Goal: Information Seeking & Learning: Learn about a topic

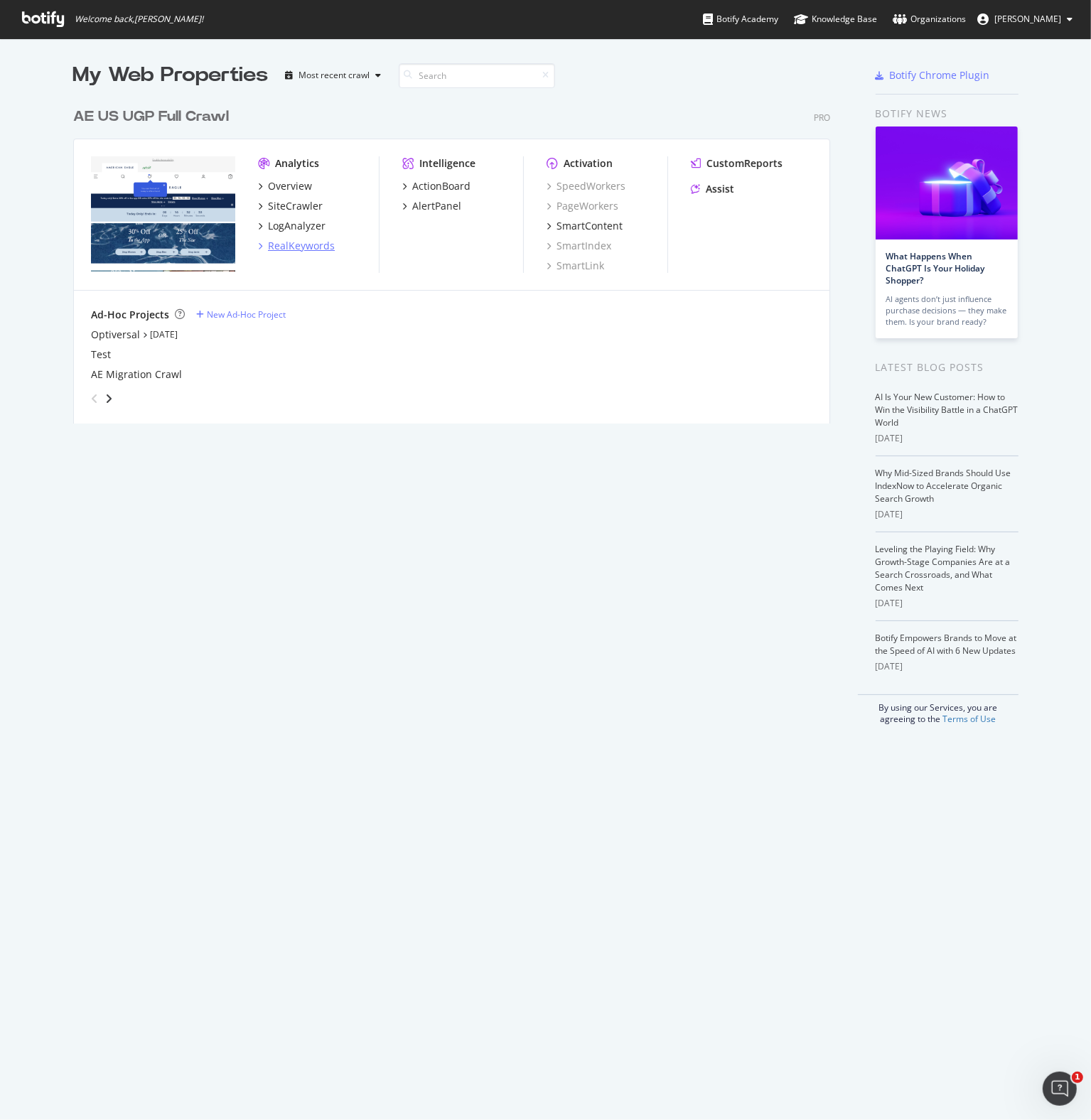
click at [292, 246] on div "RealKeywords" at bounding box center [301, 246] width 67 height 15
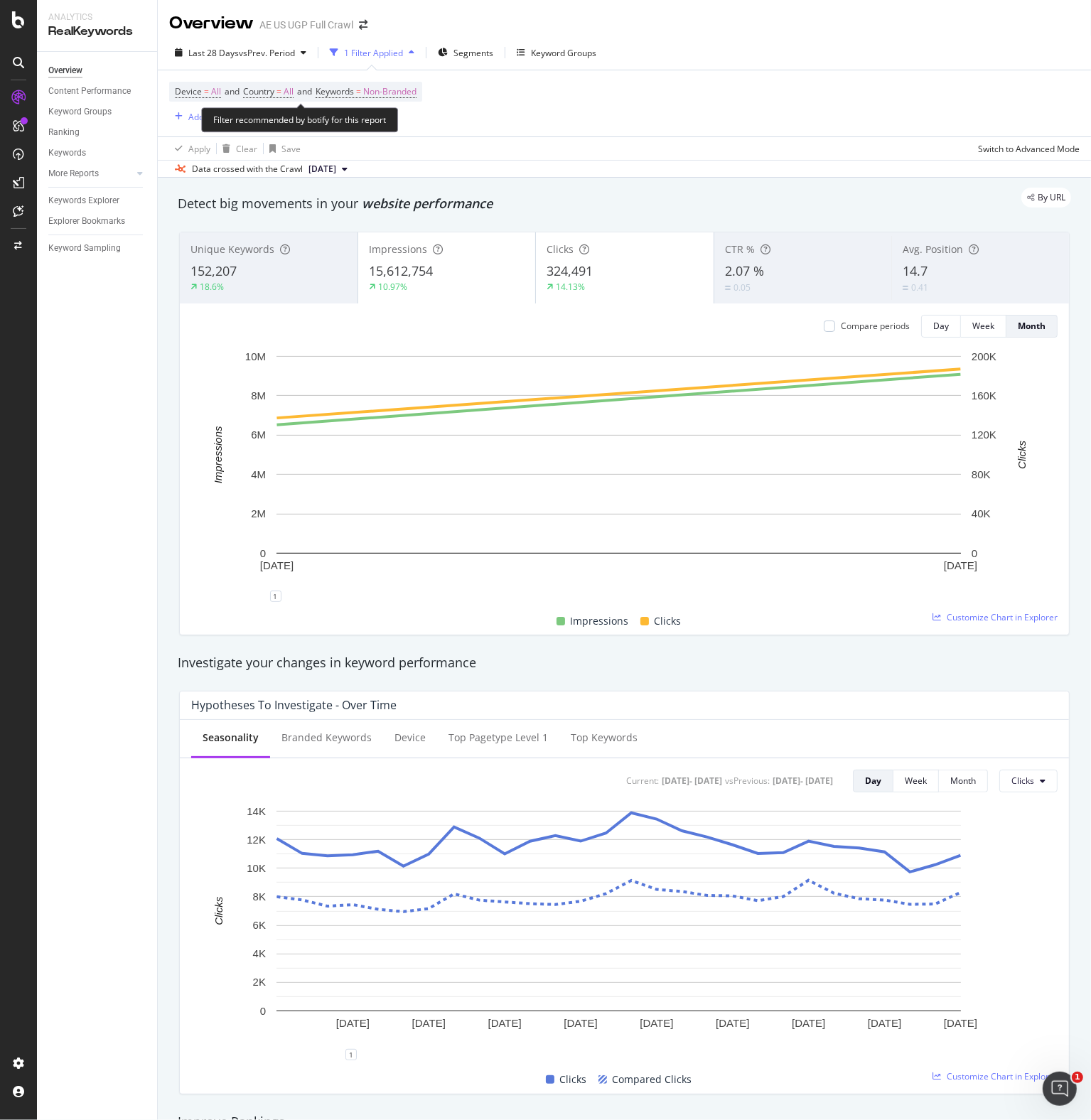
click at [299, 91] on span "Country = All and" at bounding box center [279, 91] width 72 height 12
click at [88, 197] on div "Keywords Explorer" at bounding box center [84, 200] width 71 height 15
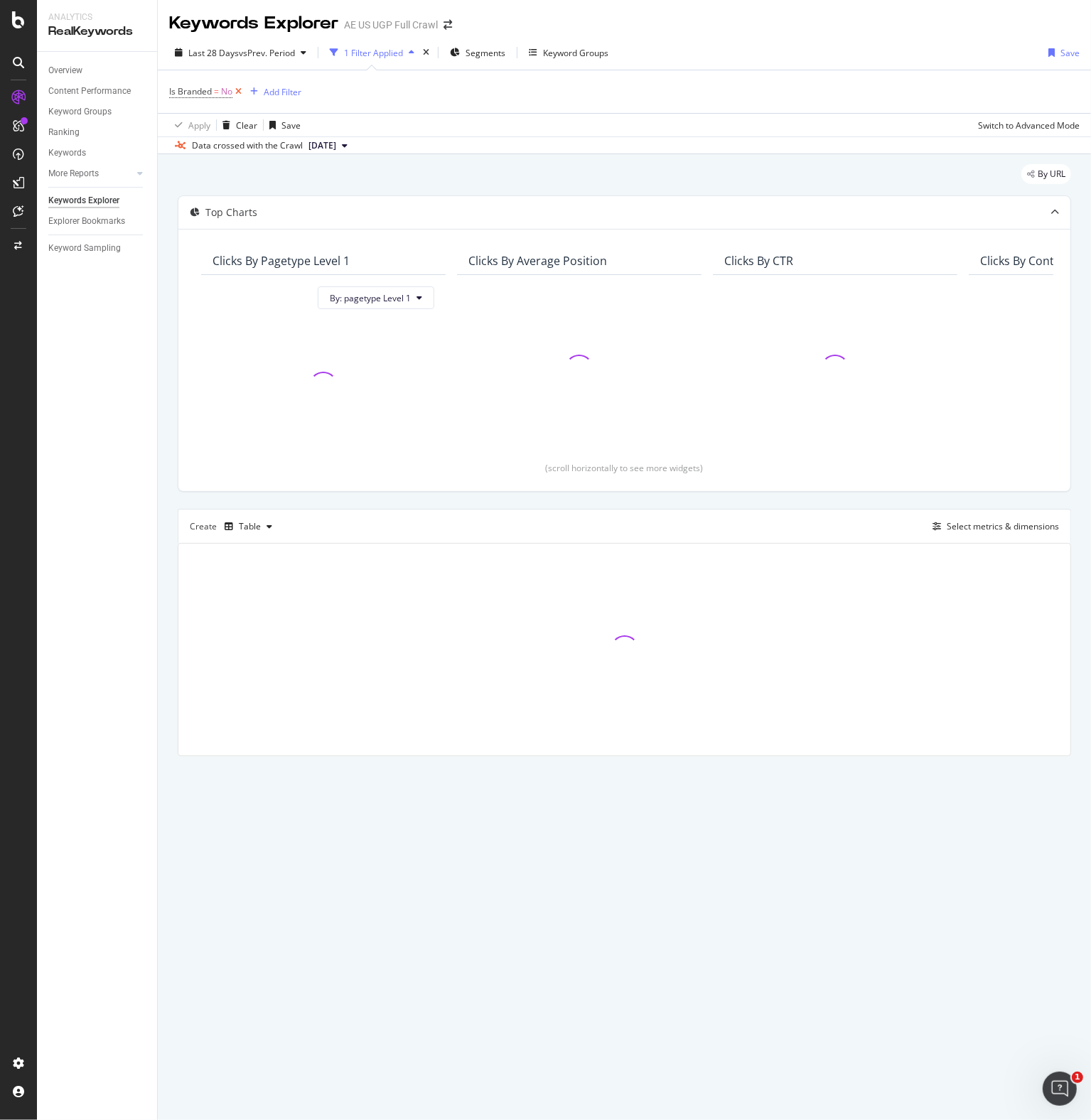
click at [240, 92] on icon at bounding box center [238, 91] width 12 height 15
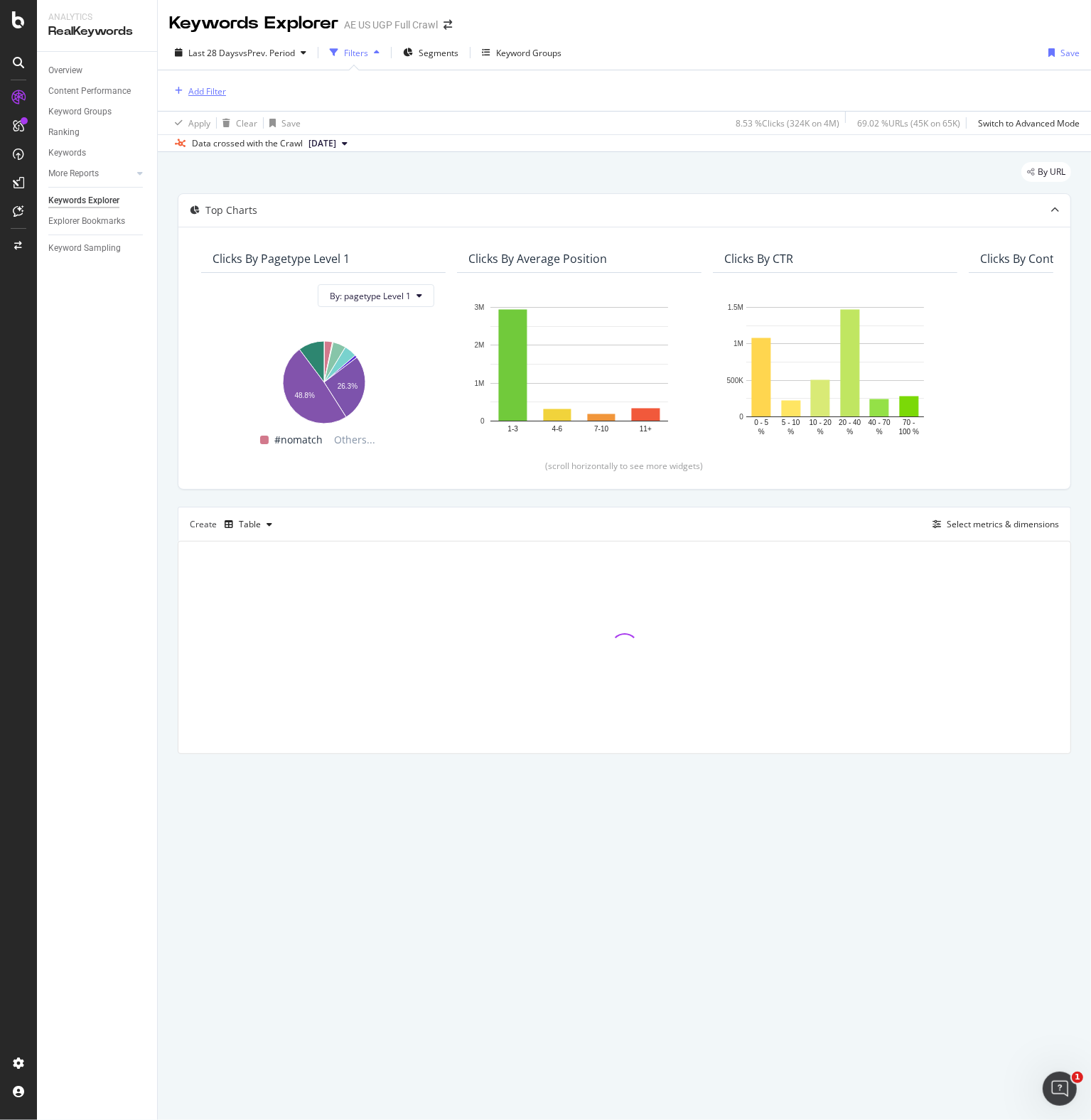
click at [211, 90] on div "Add Filter" at bounding box center [207, 91] width 37 height 12
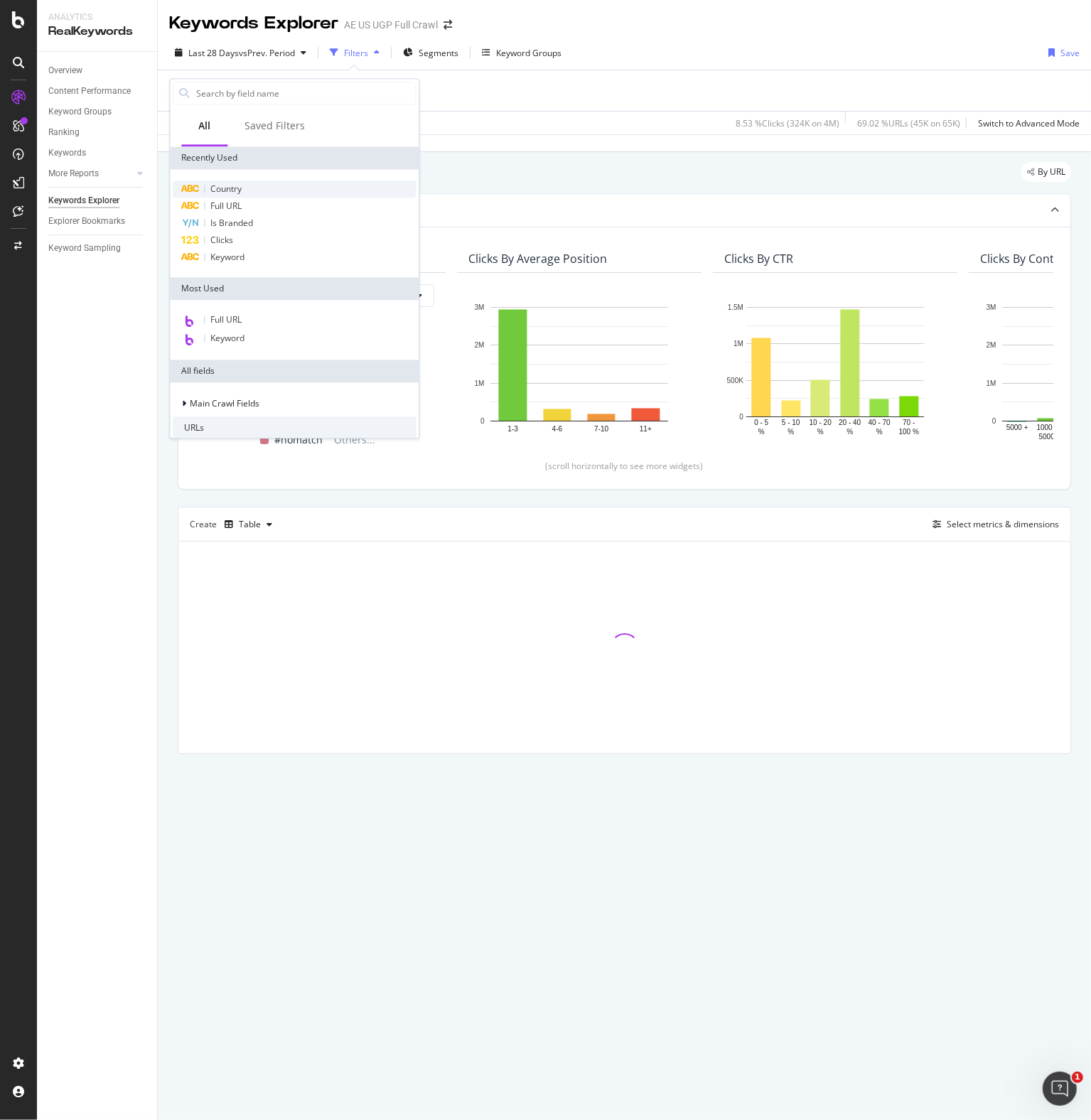
click at [225, 185] on span "Country" at bounding box center [226, 188] width 31 height 12
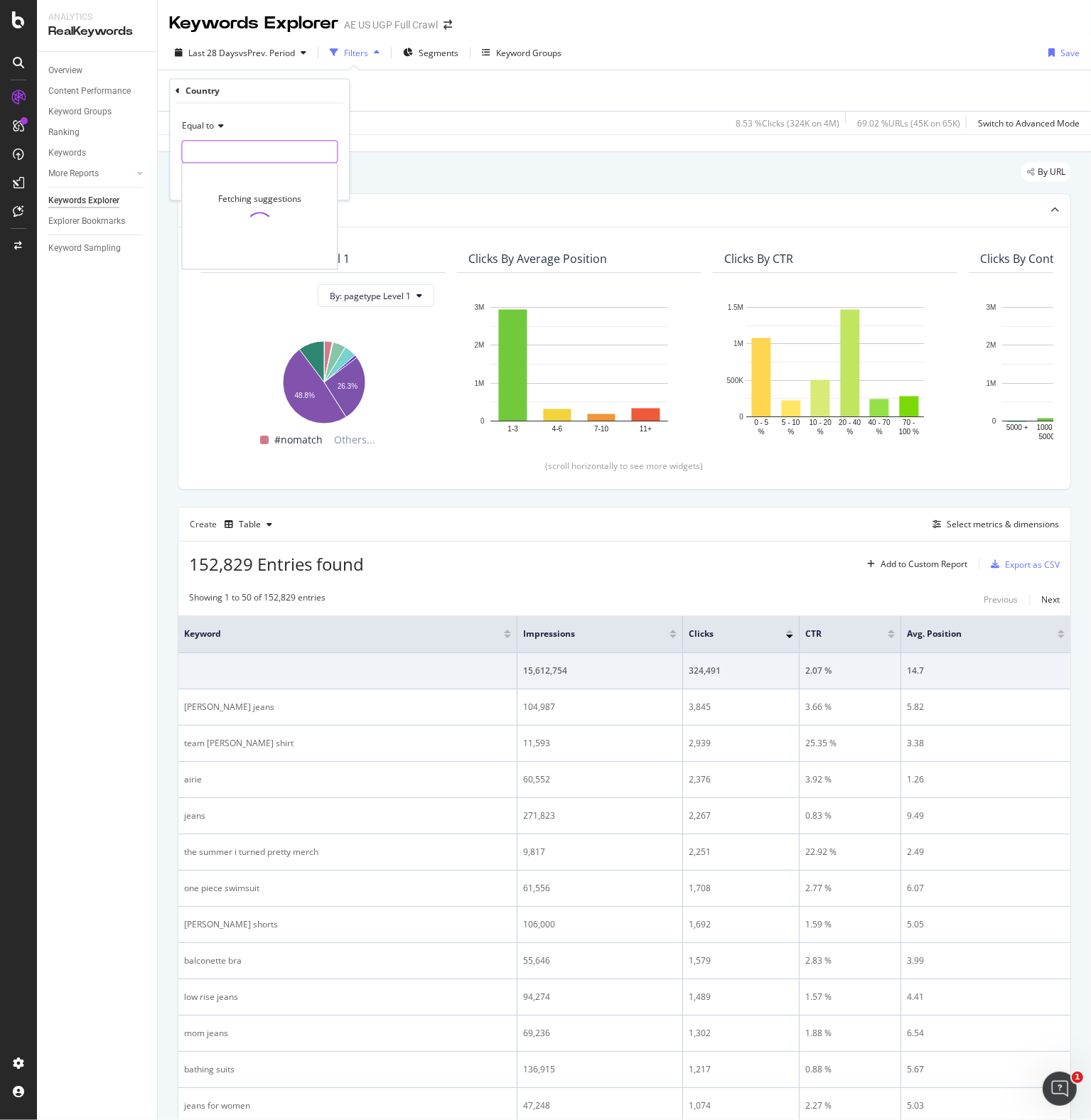
click at [236, 143] on input "text" at bounding box center [259, 152] width 155 height 23
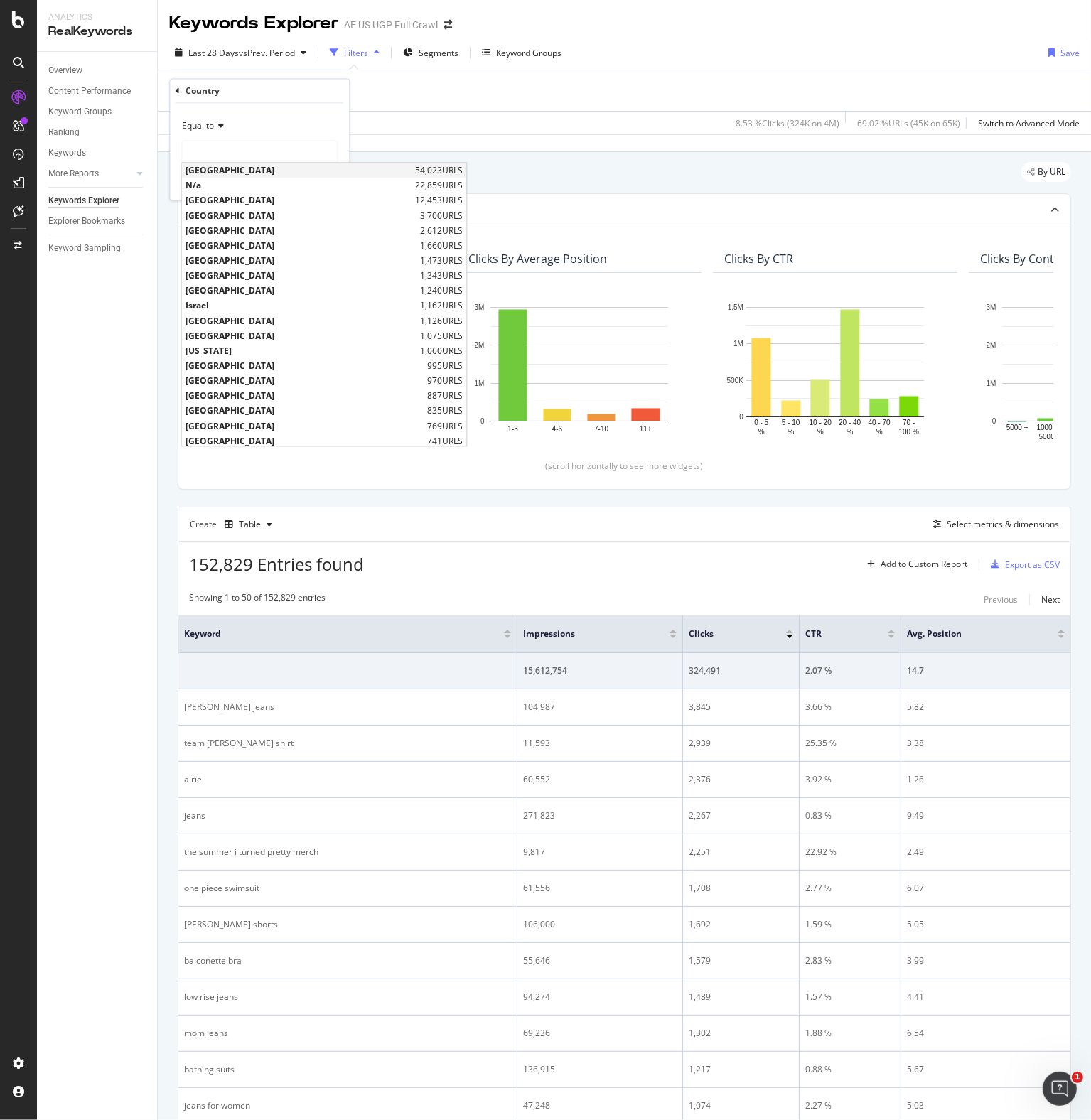
click at [221, 171] on span "[GEOGRAPHIC_DATA]" at bounding box center [298, 170] width 226 height 12
type input "[GEOGRAPHIC_DATA]"
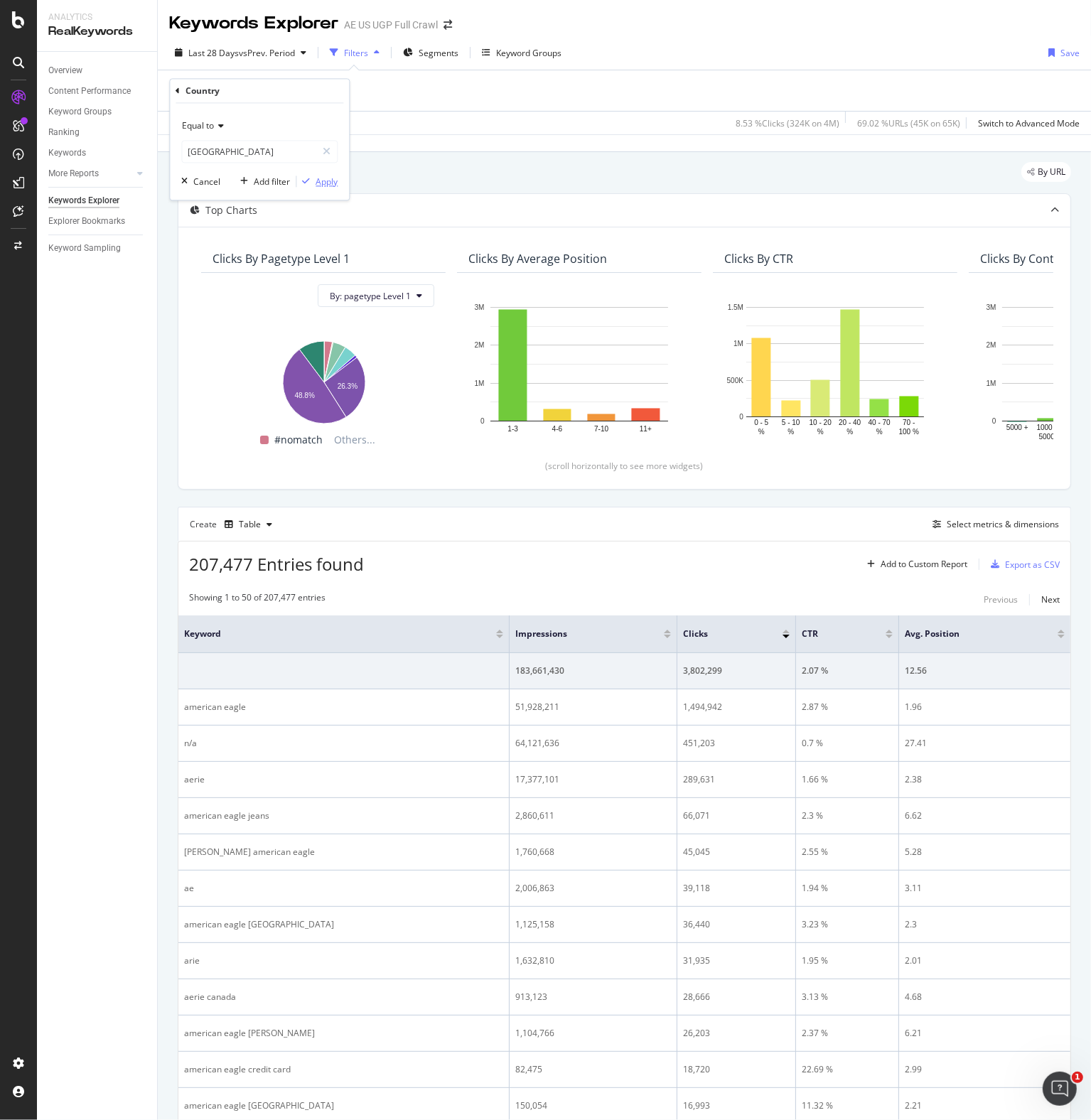
click at [335, 181] on div "Apply" at bounding box center [326, 181] width 22 height 12
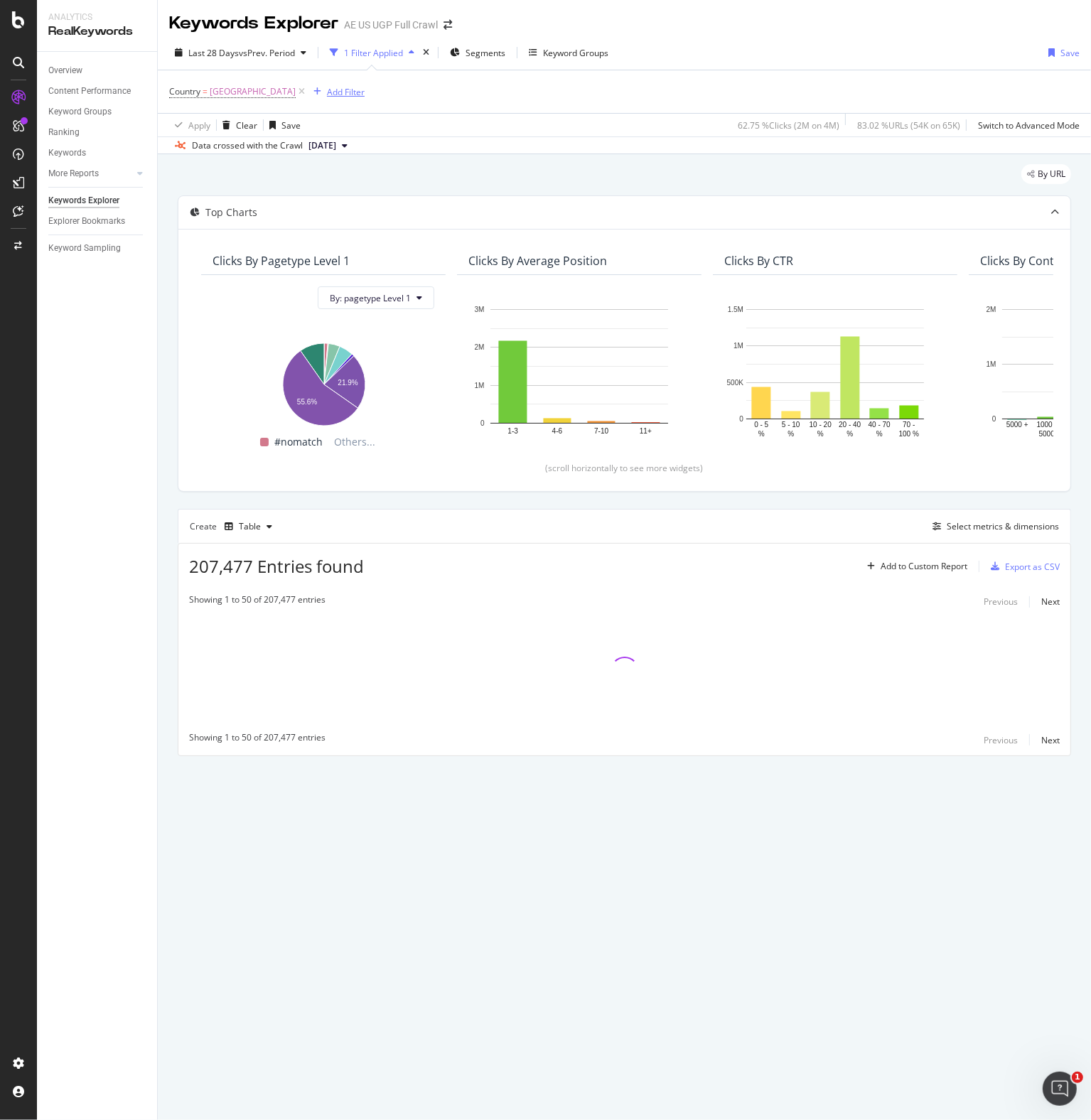
click at [361, 92] on div "Add Filter" at bounding box center [345, 91] width 37 height 12
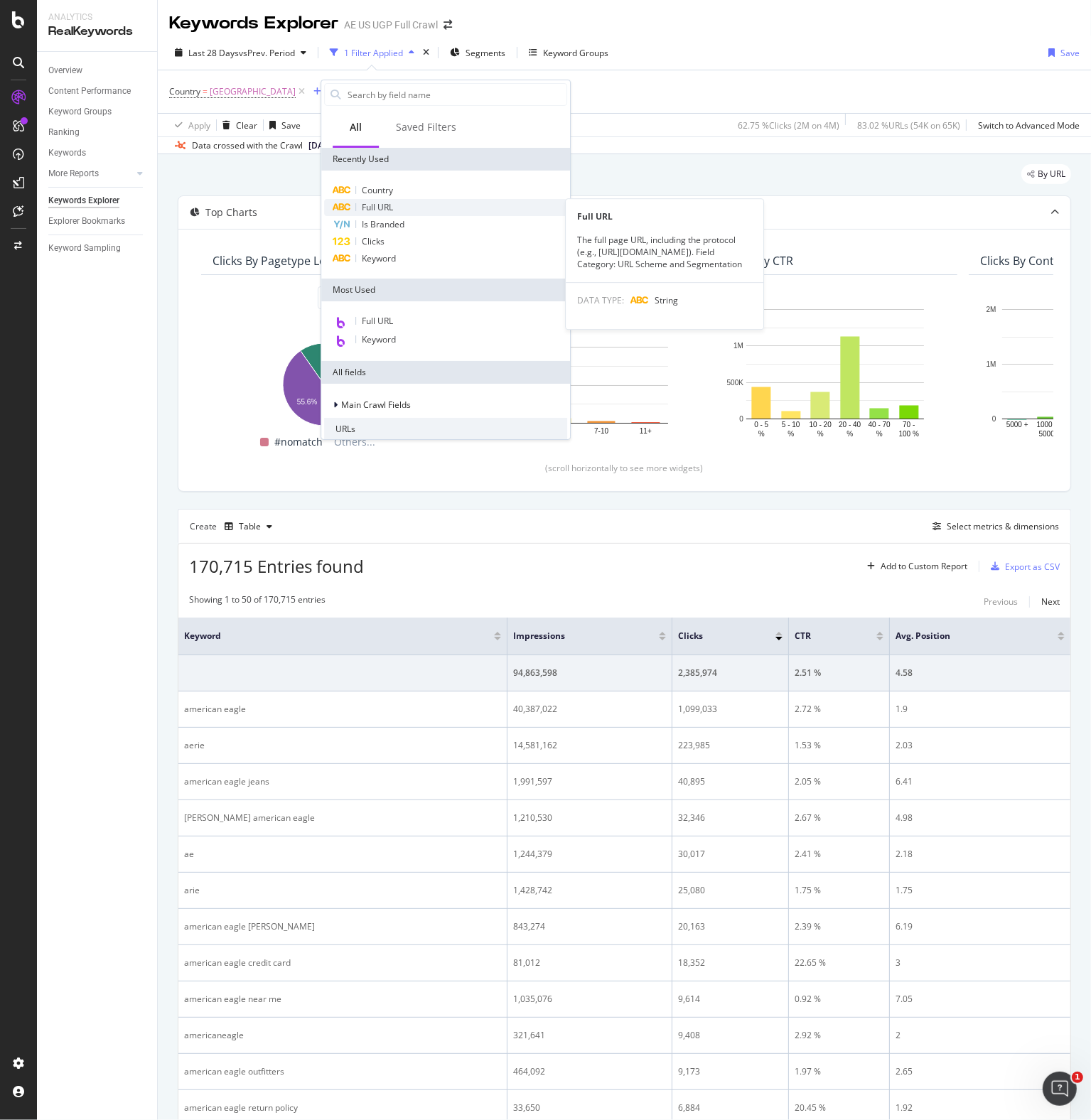
click at [403, 206] on div "Full URL" at bounding box center [445, 208] width 243 height 17
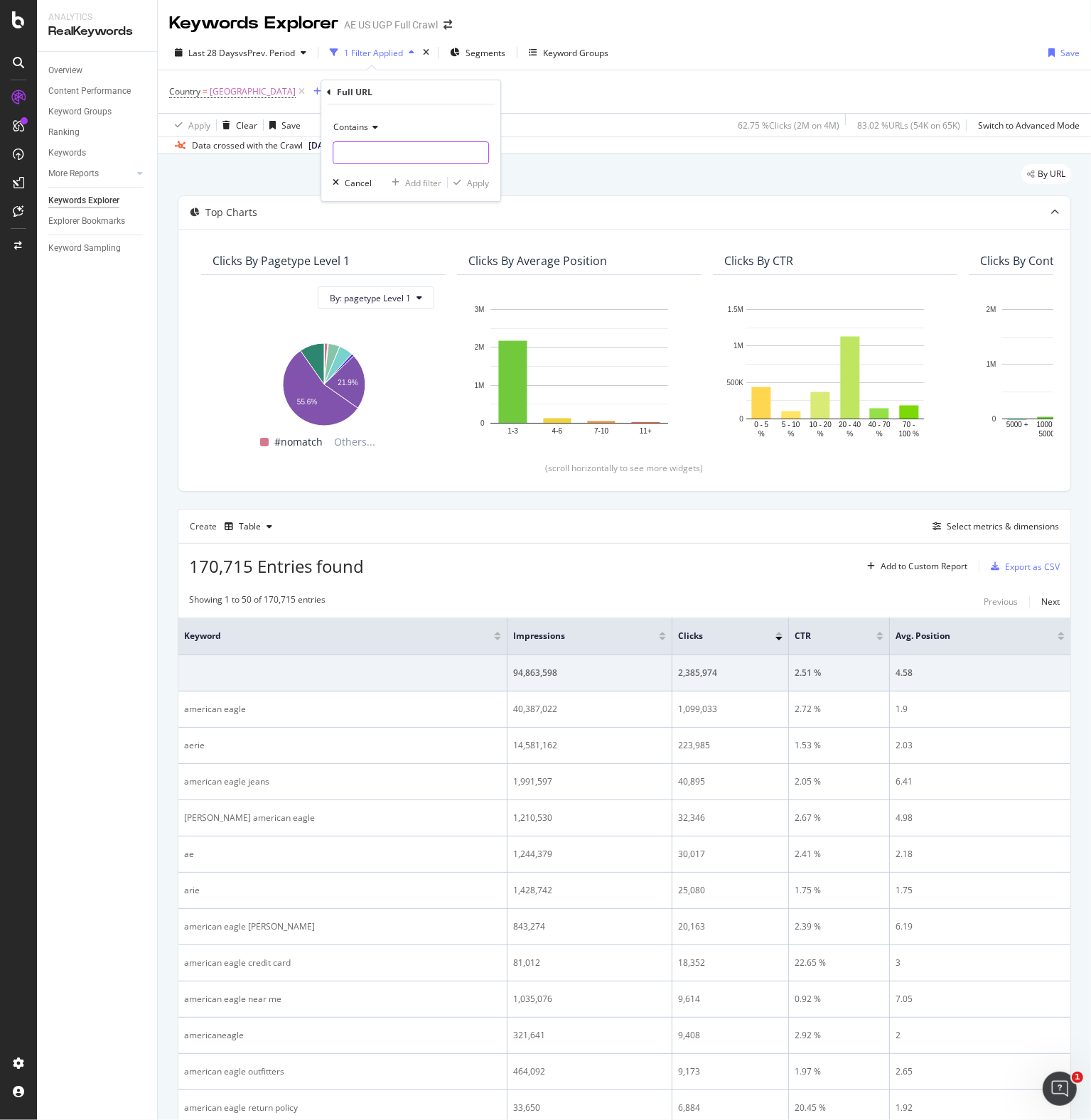
click at [382, 148] on input "text" at bounding box center [410, 153] width 155 height 23
click at [356, 123] on span "Contains" at bounding box center [350, 126] width 35 height 12
click at [352, 284] on span "Doesn't contain" at bounding box center [370, 285] width 62 height 12
click at [349, 151] on input "text" at bounding box center [410, 153] width 155 height 23
type input "/aerie/"
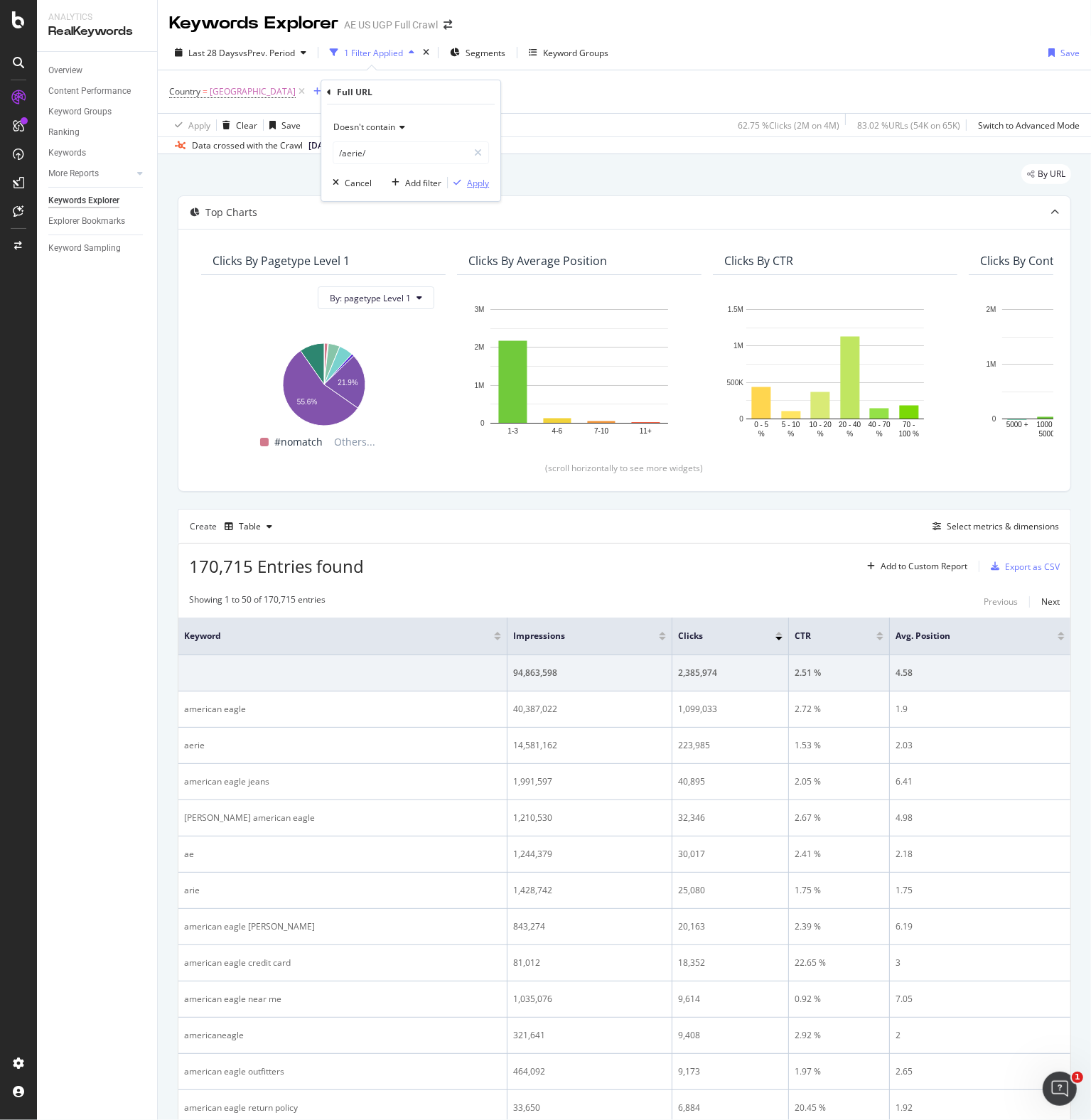
click at [483, 176] on div "Apply" at bounding box center [477, 182] width 22 height 12
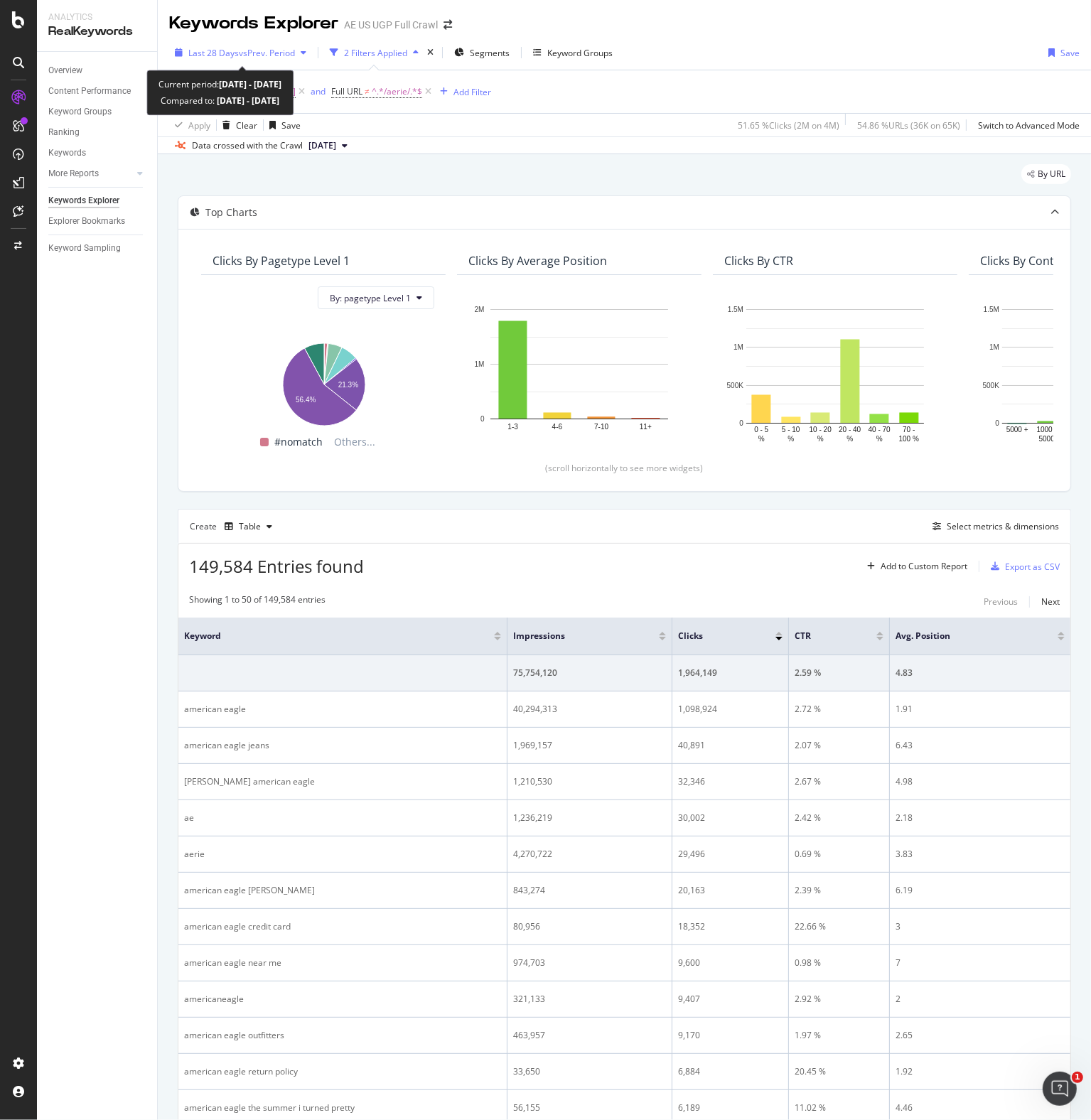
click at [244, 43] on div "Last 28 Days vs Prev. Period" at bounding box center [241, 52] width 143 height 21
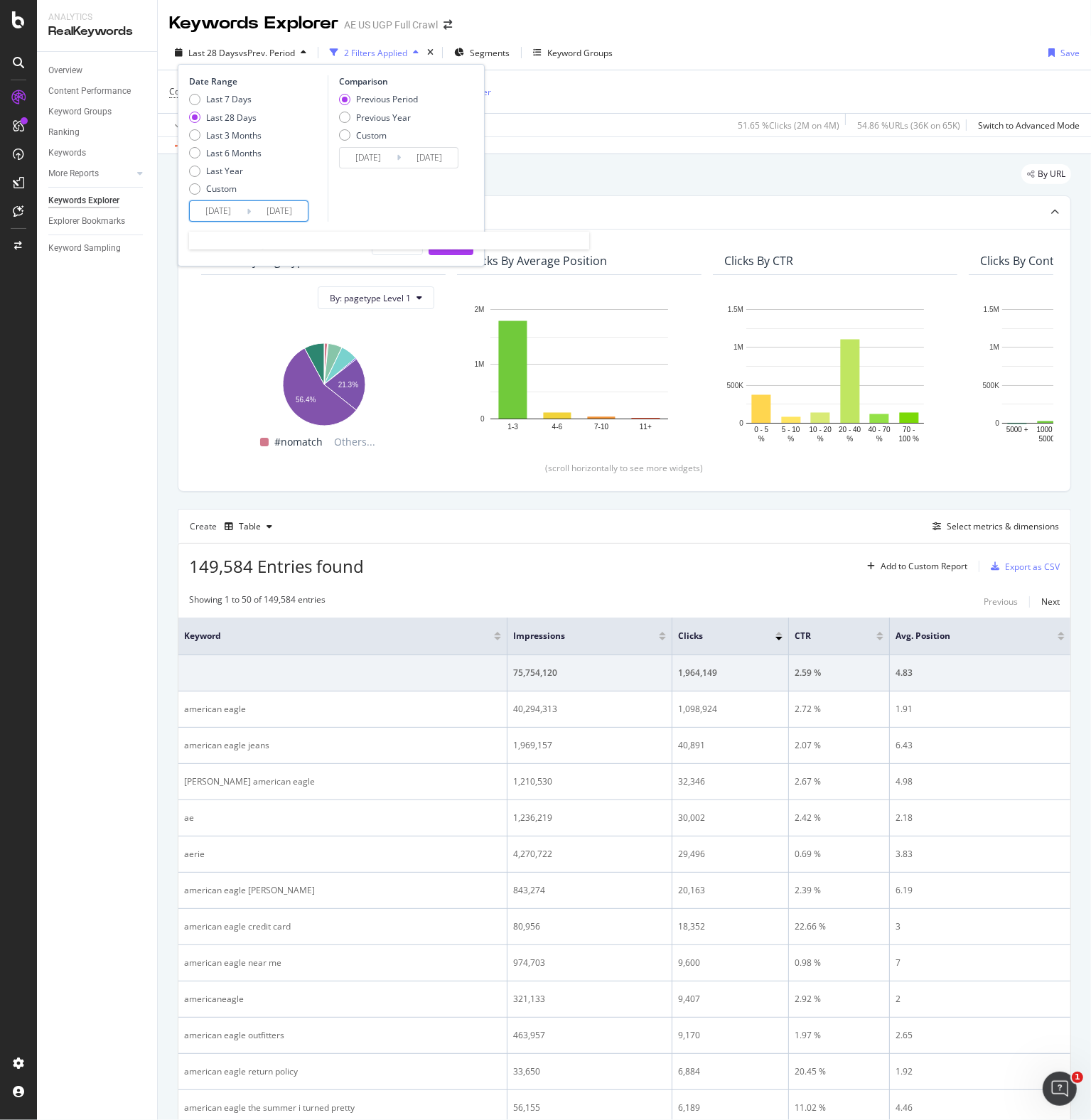
click at [219, 208] on input "[DATE]" at bounding box center [218, 211] width 57 height 20
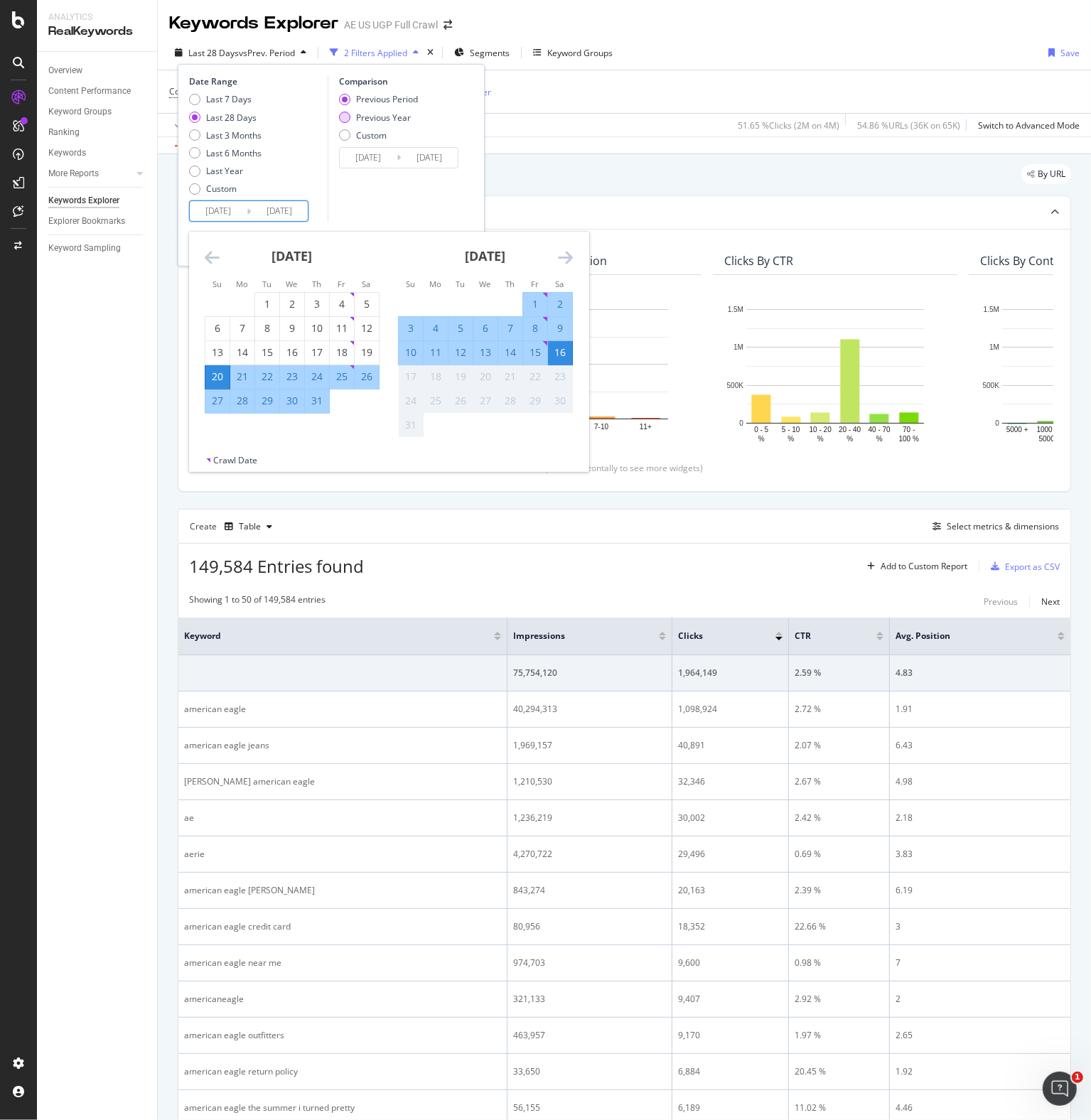
click at [378, 120] on div "Previous Year" at bounding box center [383, 117] width 55 height 12
type input "[DATE]"
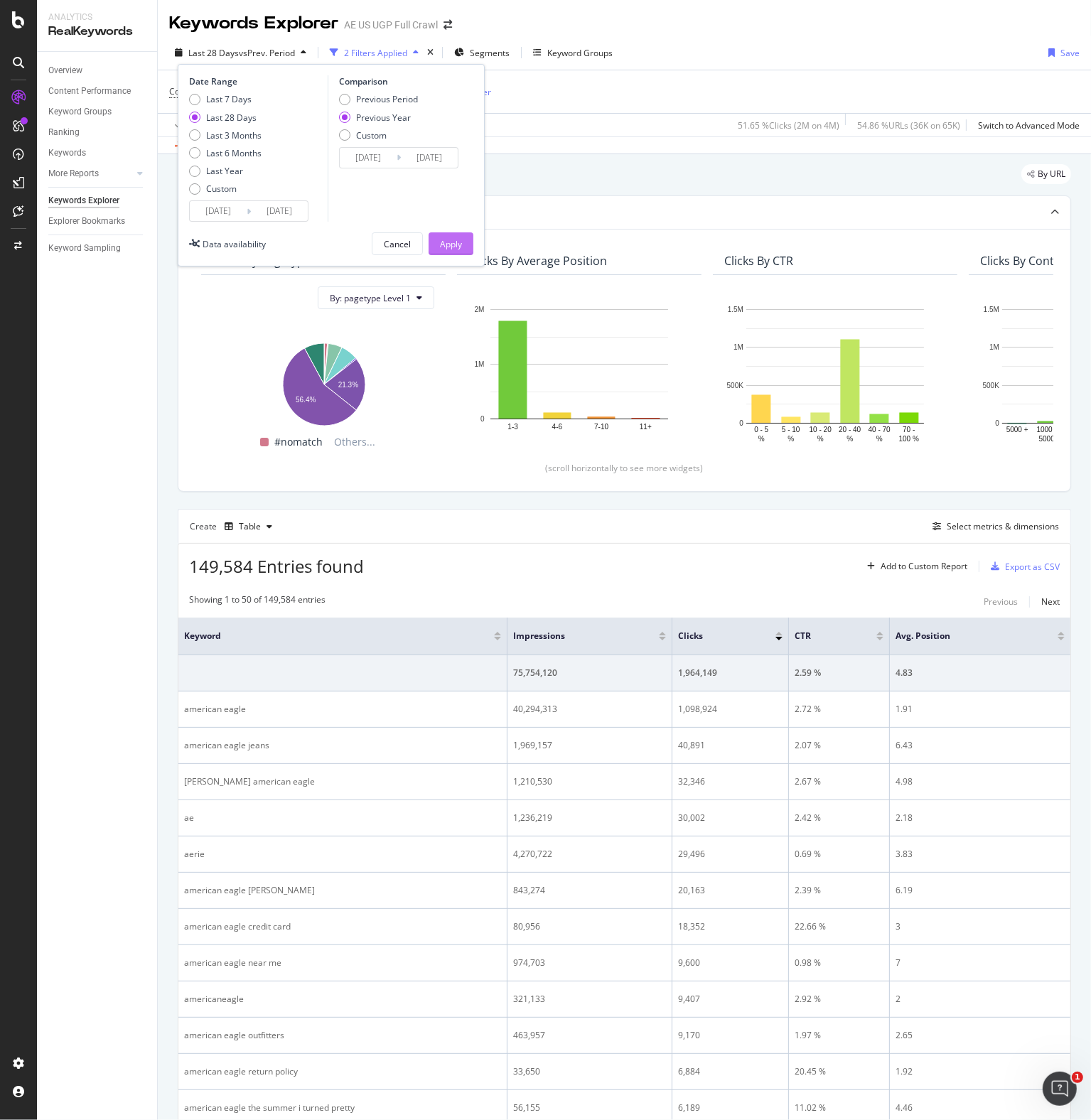
click at [455, 242] on div "Apply" at bounding box center [451, 243] width 22 height 12
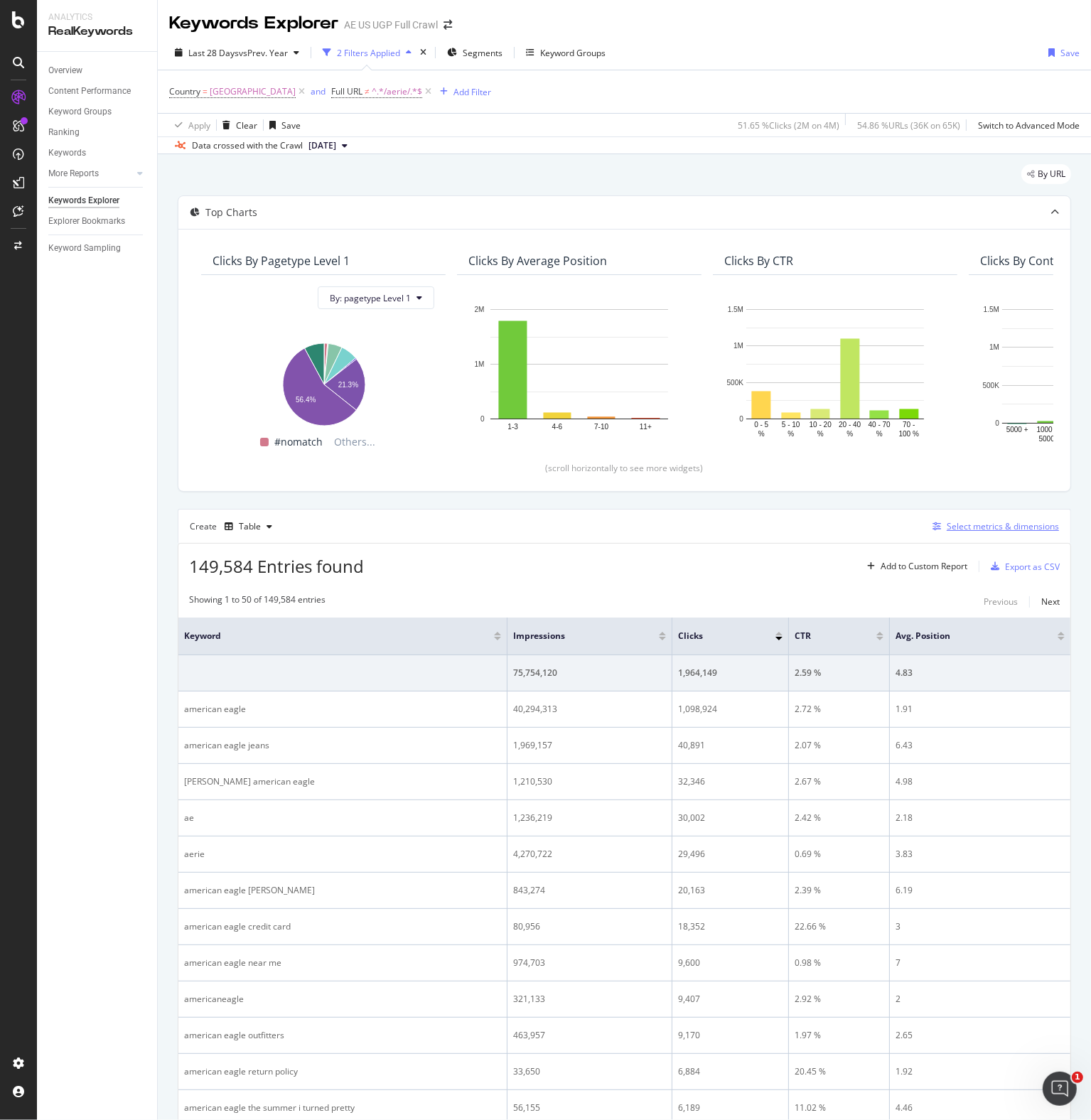
click at [967, 522] on div "Select metrics & dimensions" at bounding box center [1002, 526] width 112 height 12
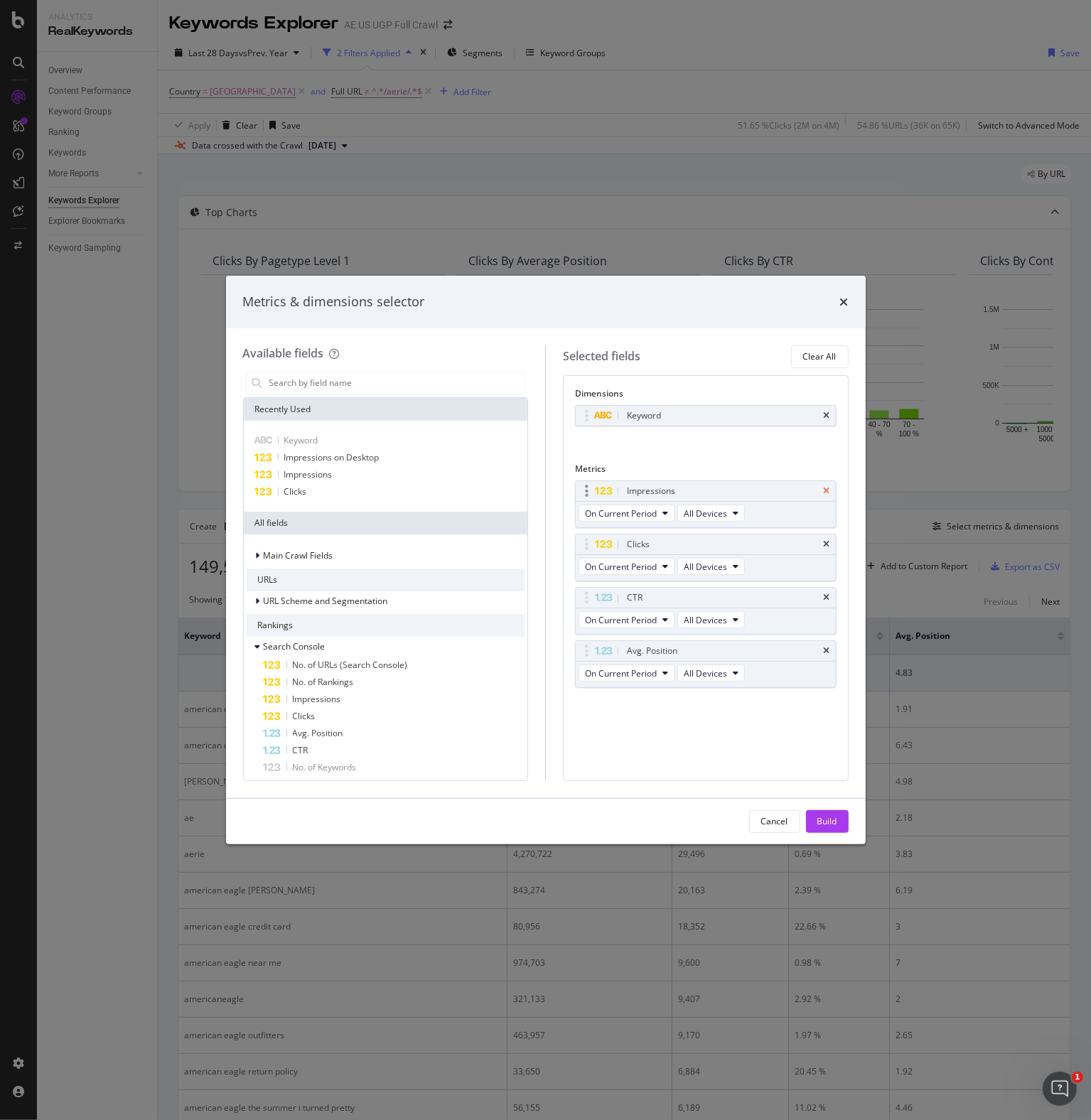
click at [827, 488] on icon "times" at bounding box center [827, 490] width 6 height 8
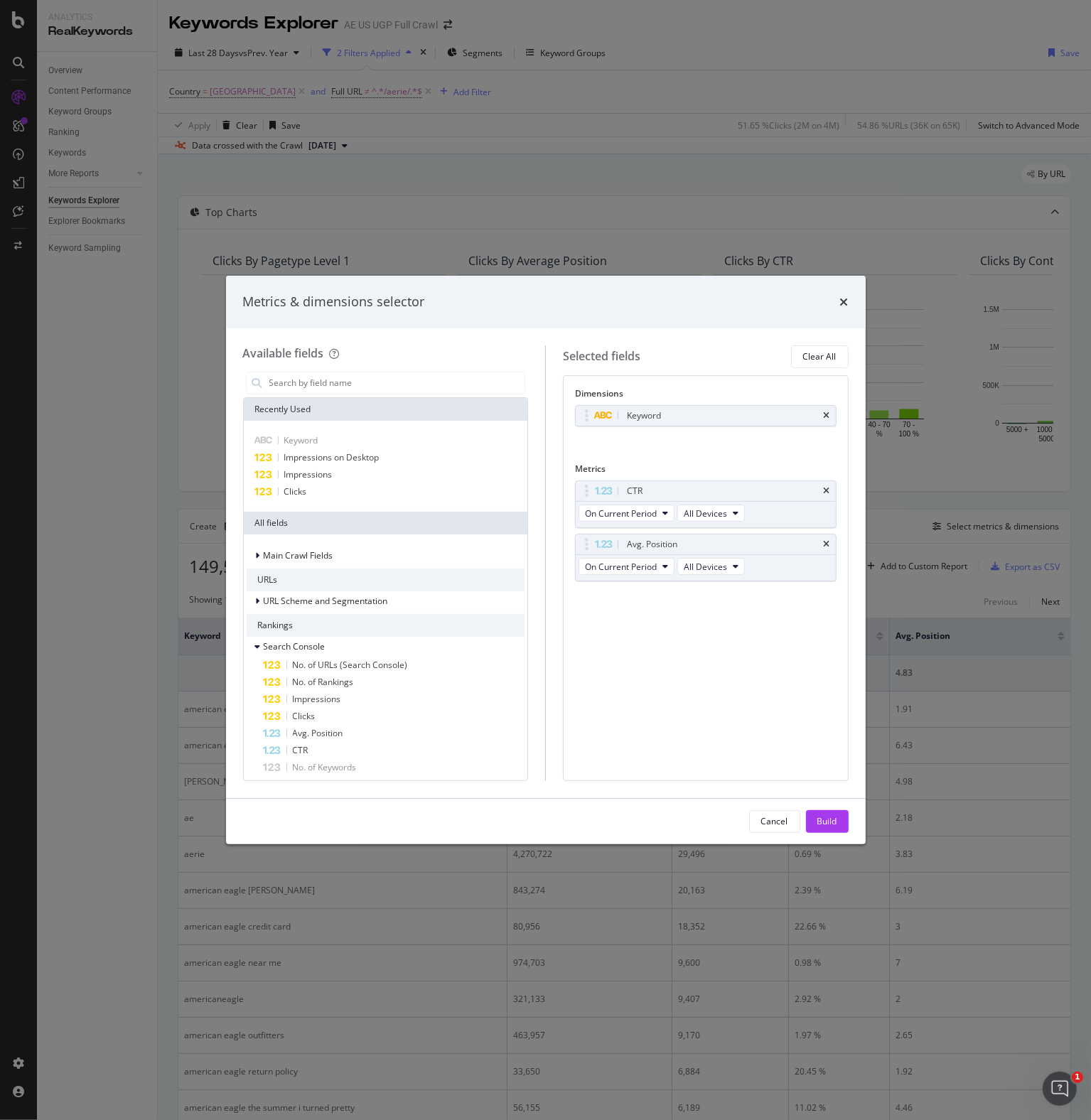
click at [827, 488] on icon "times" at bounding box center [827, 490] width 6 height 8
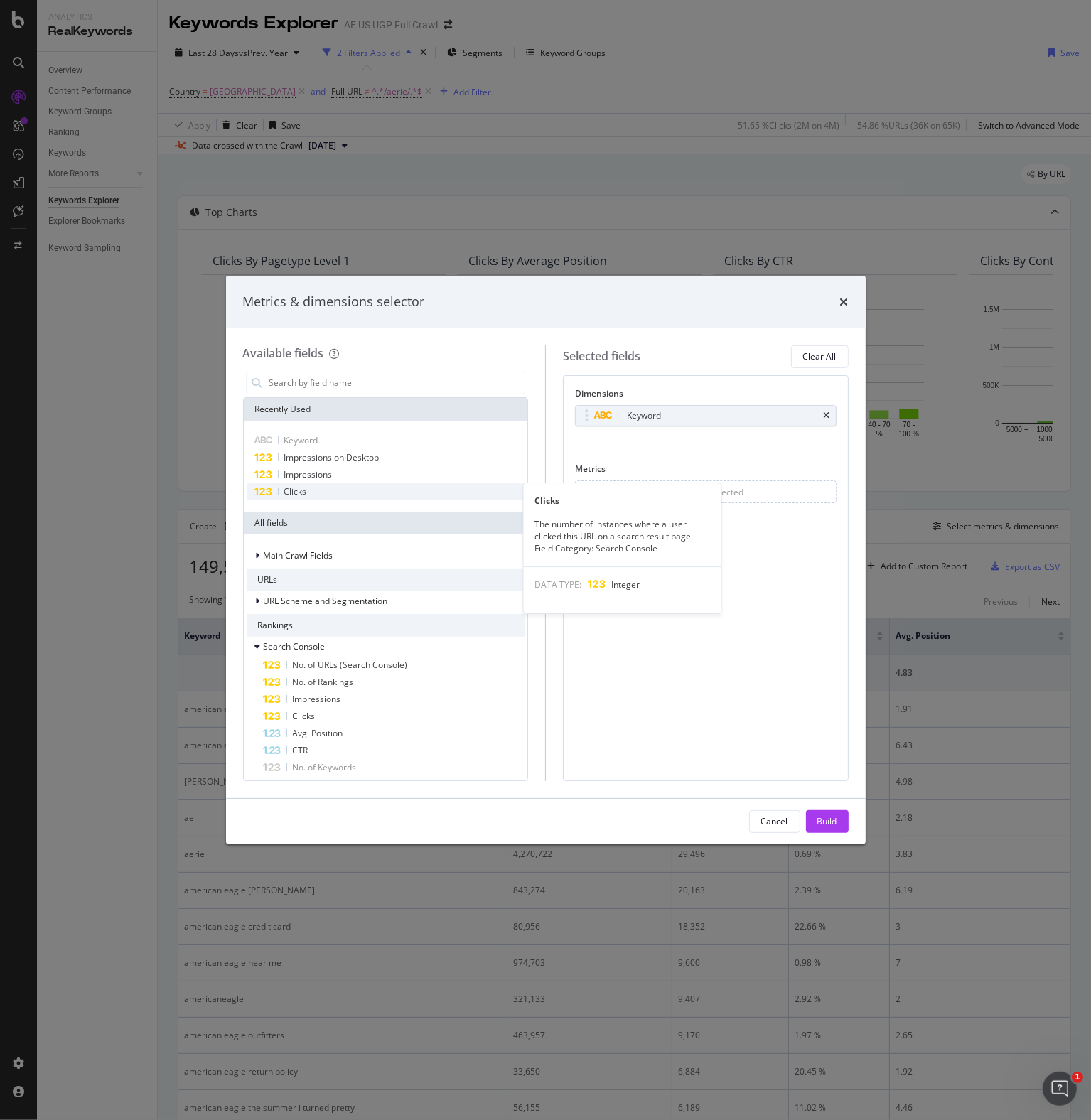
click at [295, 487] on span "Clicks" at bounding box center [295, 491] width 23 height 12
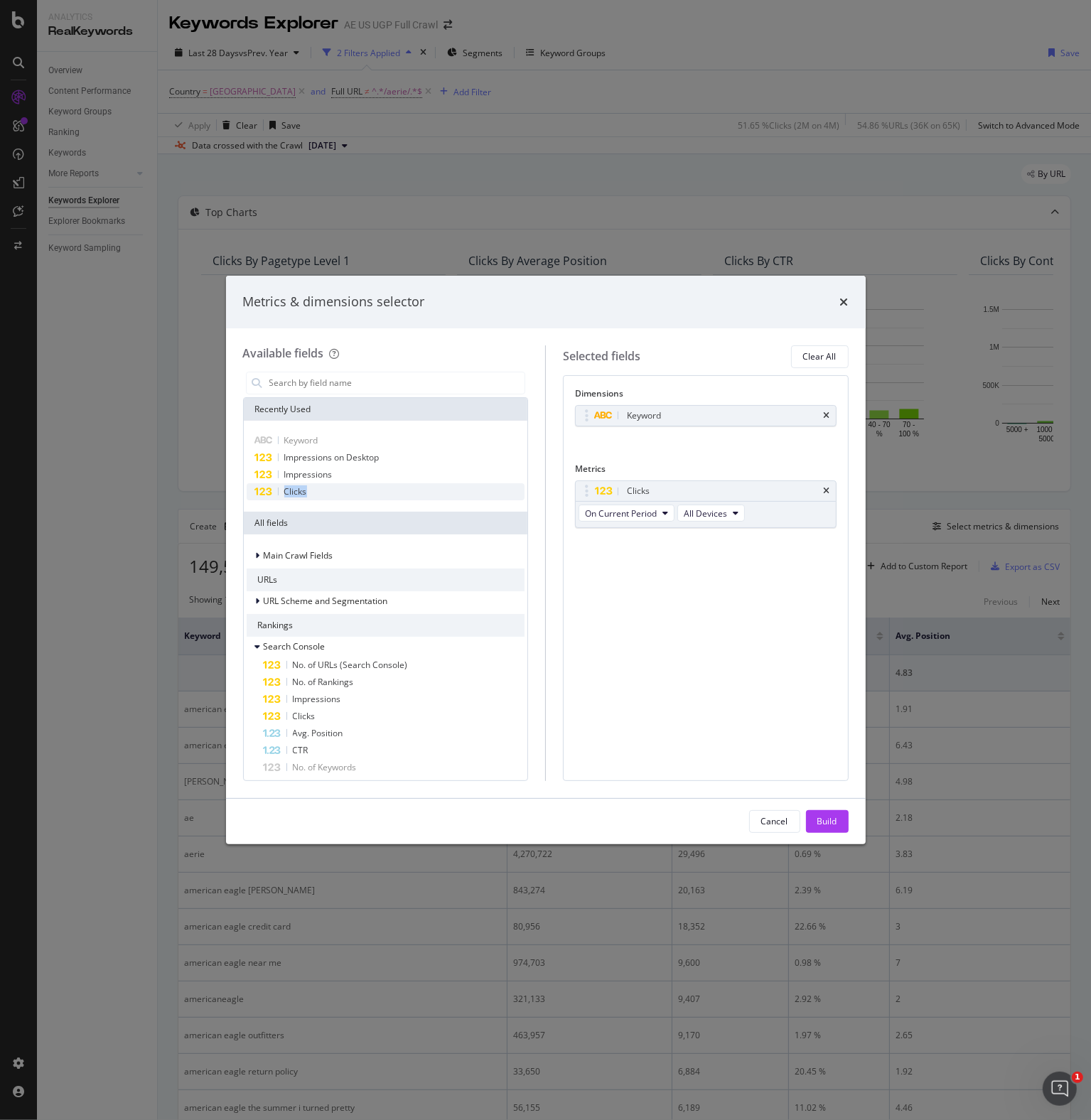
click at [295, 487] on span "Clicks" at bounding box center [295, 491] width 23 height 12
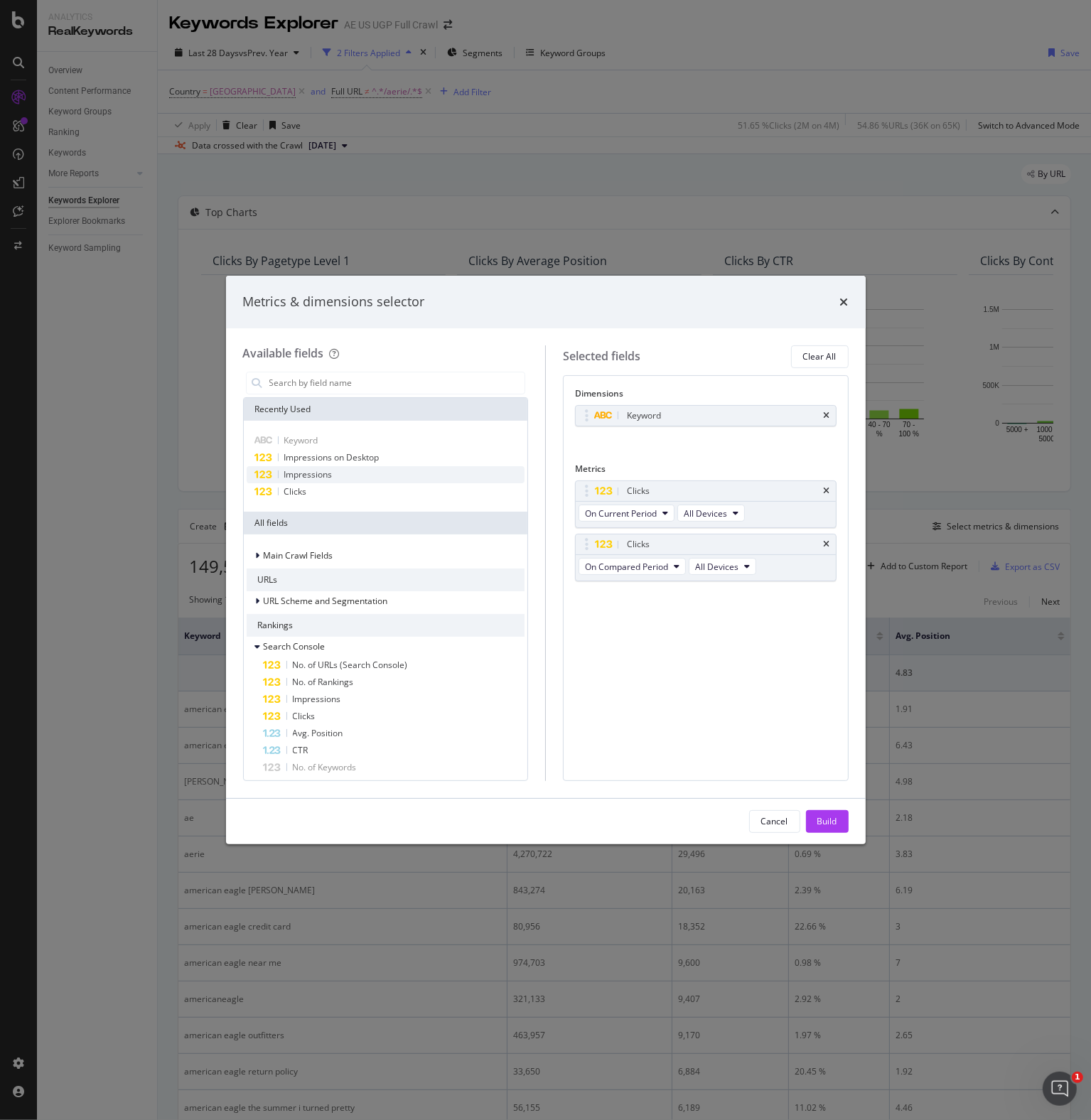
click at [300, 475] on span "Impressions" at bounding box center [308, 474] width 48 height 12
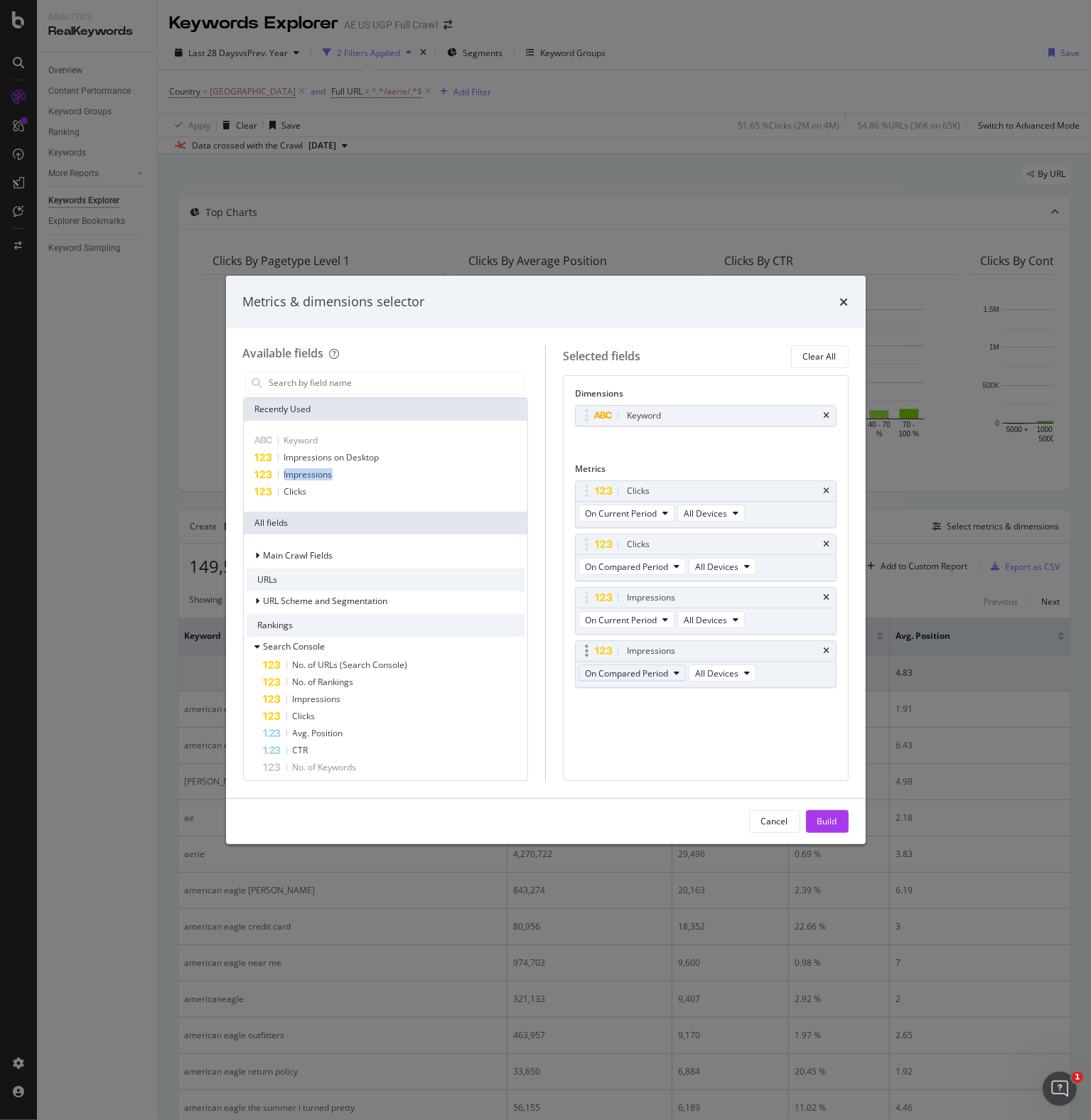
click at [668, 670] on button "On Compared Period" at bounding box center [631, 672] width 107 height 17
drag, startPoint x: 636, startPoint y: 744, endPoint x: 644, endPoint y: 693, distance: 51.6
click at [637, 744] on span "Diff. between Periods - Percentage" at bounding box center [659, 749] width 137 height 13
click at [649, 560] on span "On Compared Period" at bounding box center [626, 566] width 83 height 12
click at [658, 641] on span "Diff. between Periods - Percentage" at bounding box center [659, 643] width 137 height 13
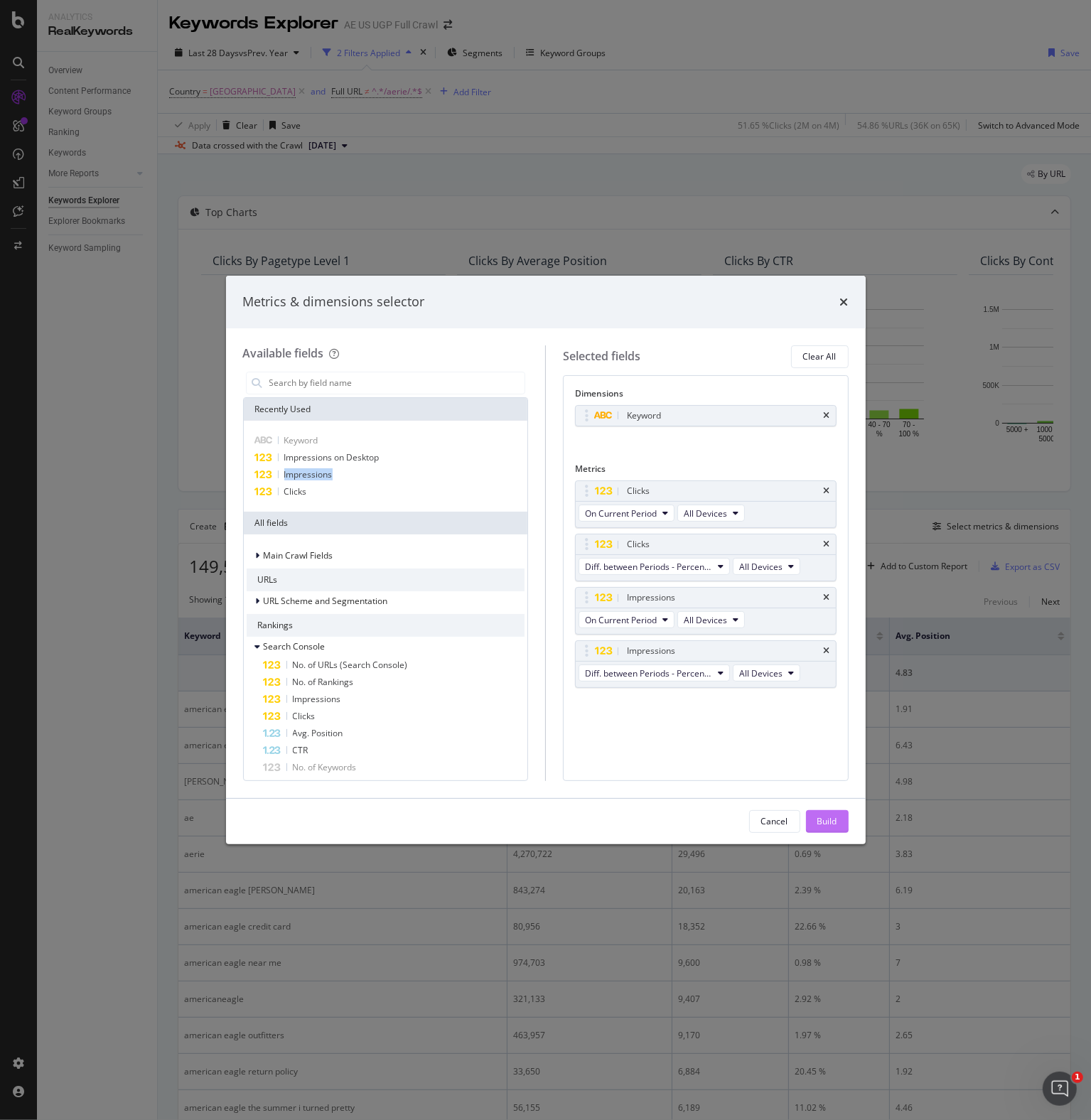
click at [818, 824] on div "Build" at bounding box center [828, 820] width 20 height 12
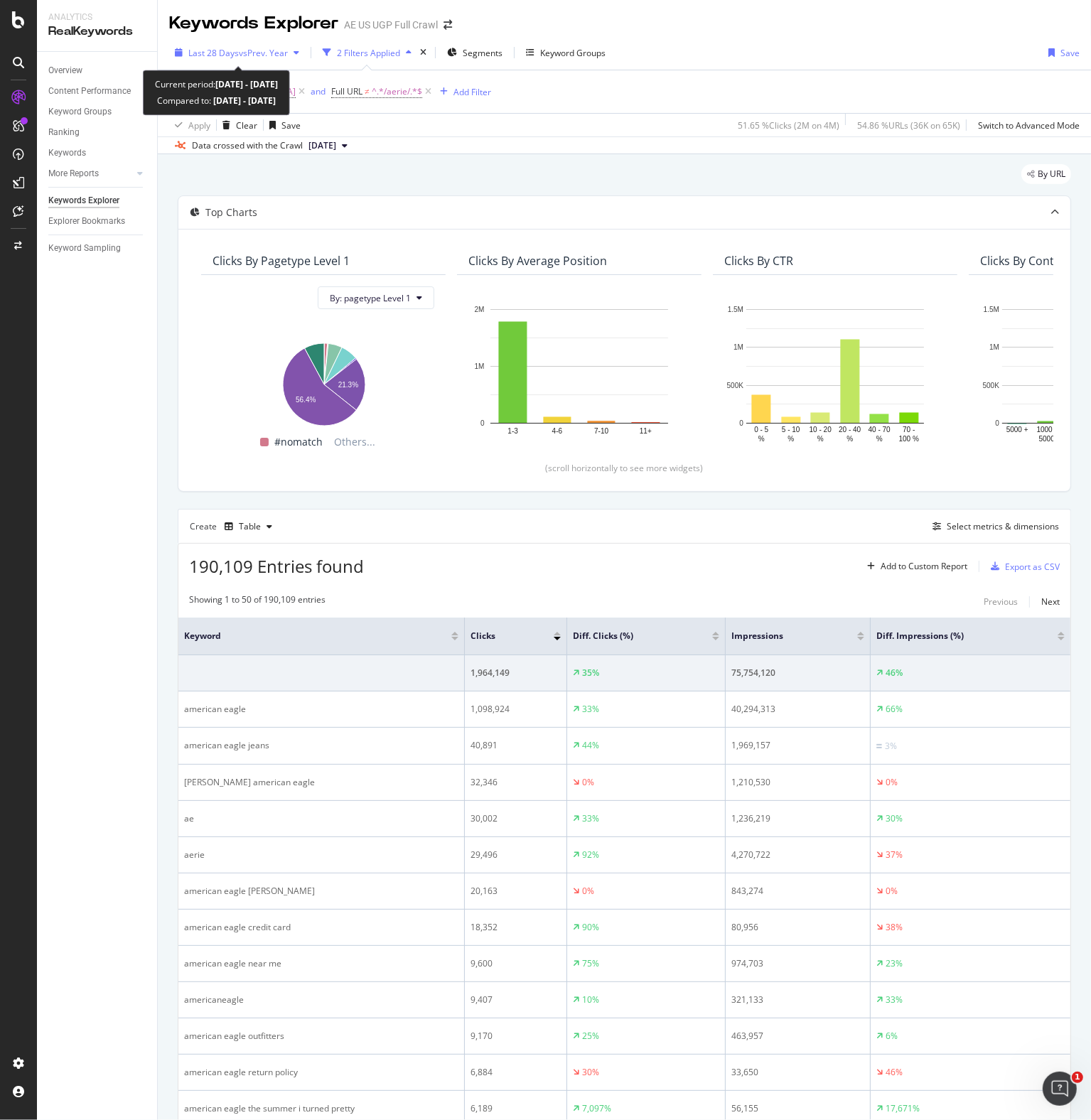
click at [285, 48] on span "vs Prev. Year" at bounding box center [263, 52] width 49 height 12
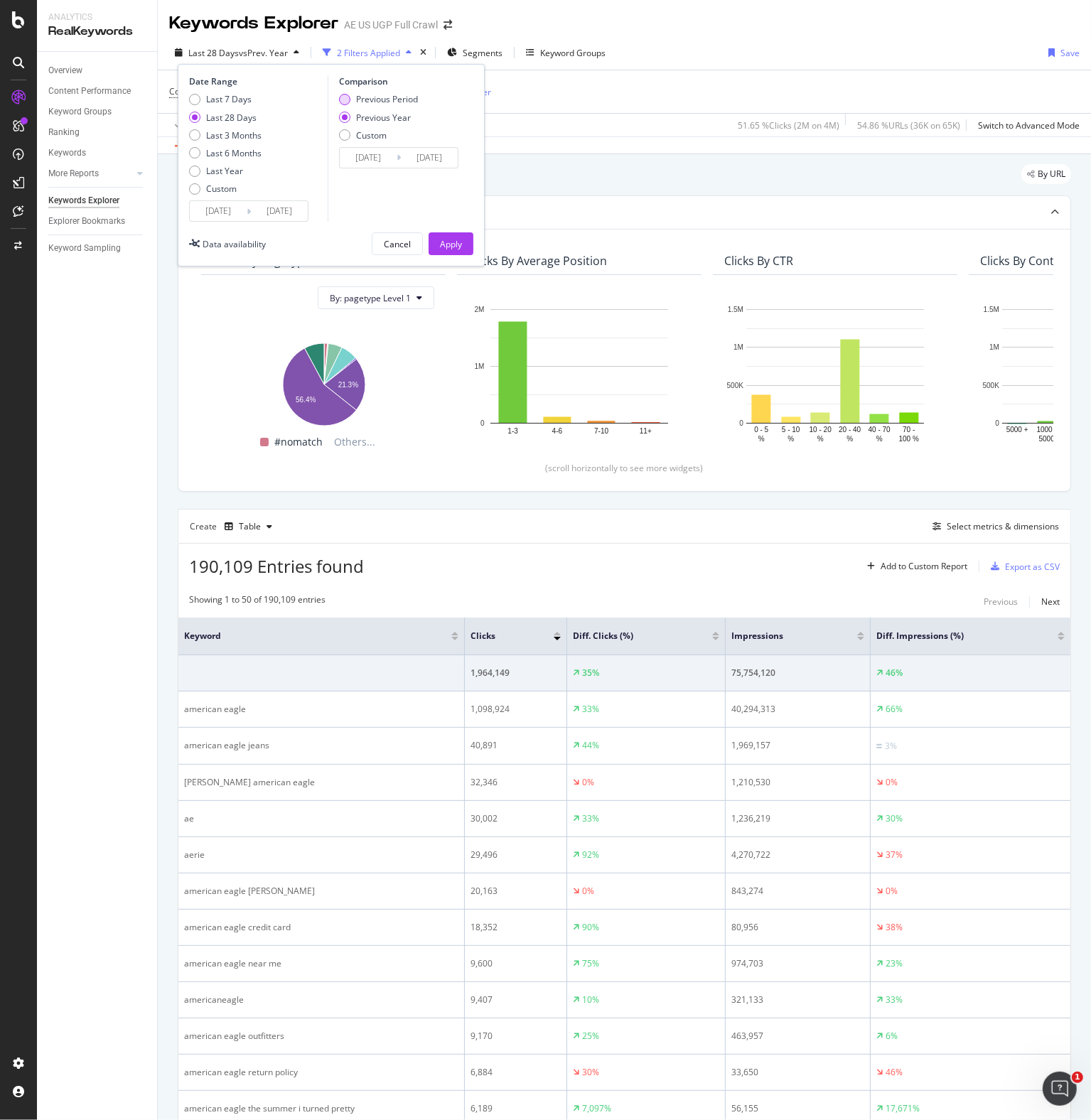
click at [385, 100] on div "Previous Period" at bounding box center [387, 99] width 62 height 12
type input "[DATE]"
drag, startPoint x: 438, startPoint y: 240, endPoint x: 17, endPoint y: 384, distance: 444.9
click at [438, 239] on button "Apply" at bounding box center [451, 243] width 45 height 23
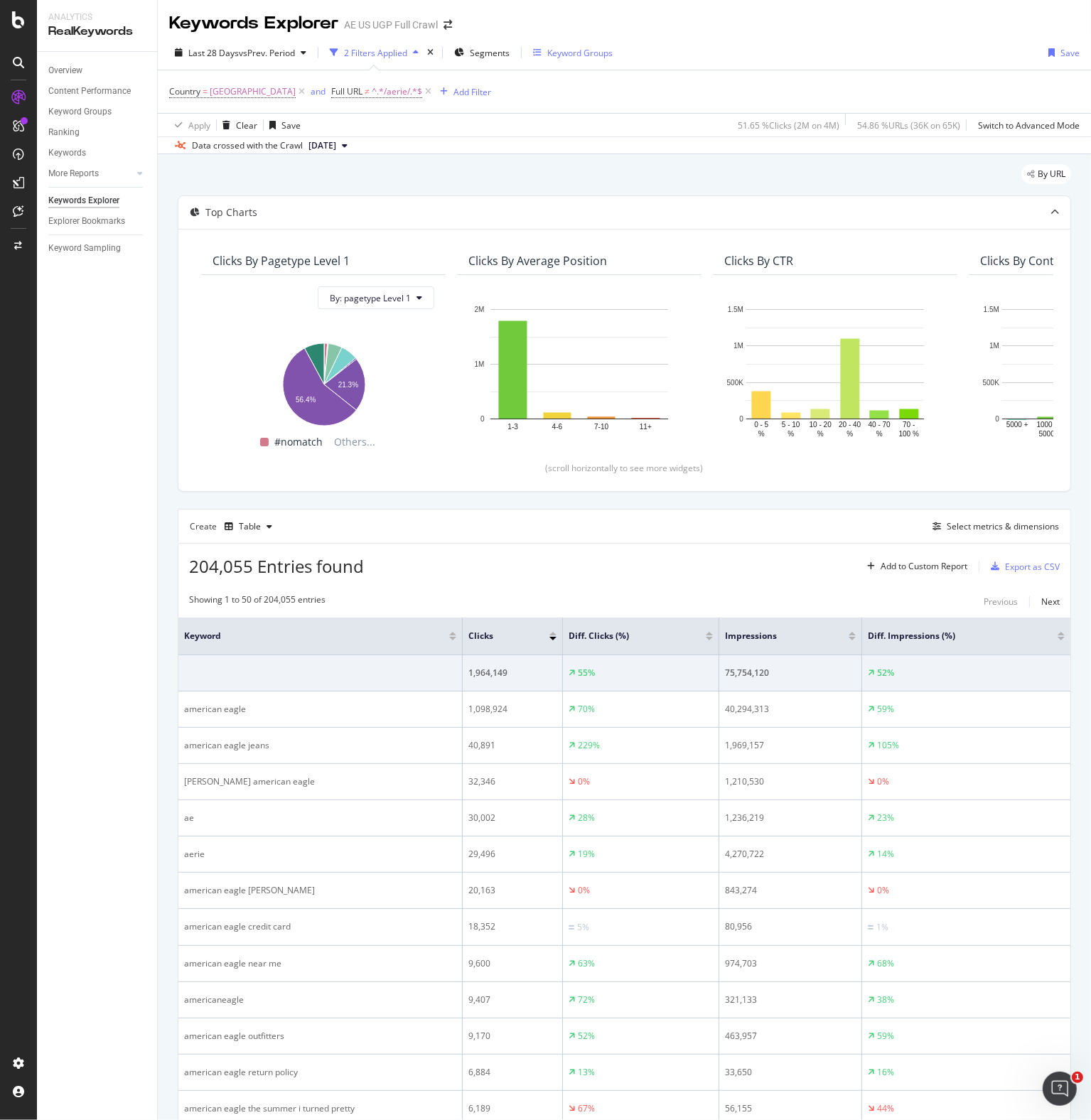
click at [584, 52] on div "Keyword Groups" at bounding box center [579, 52] width 65 height 12
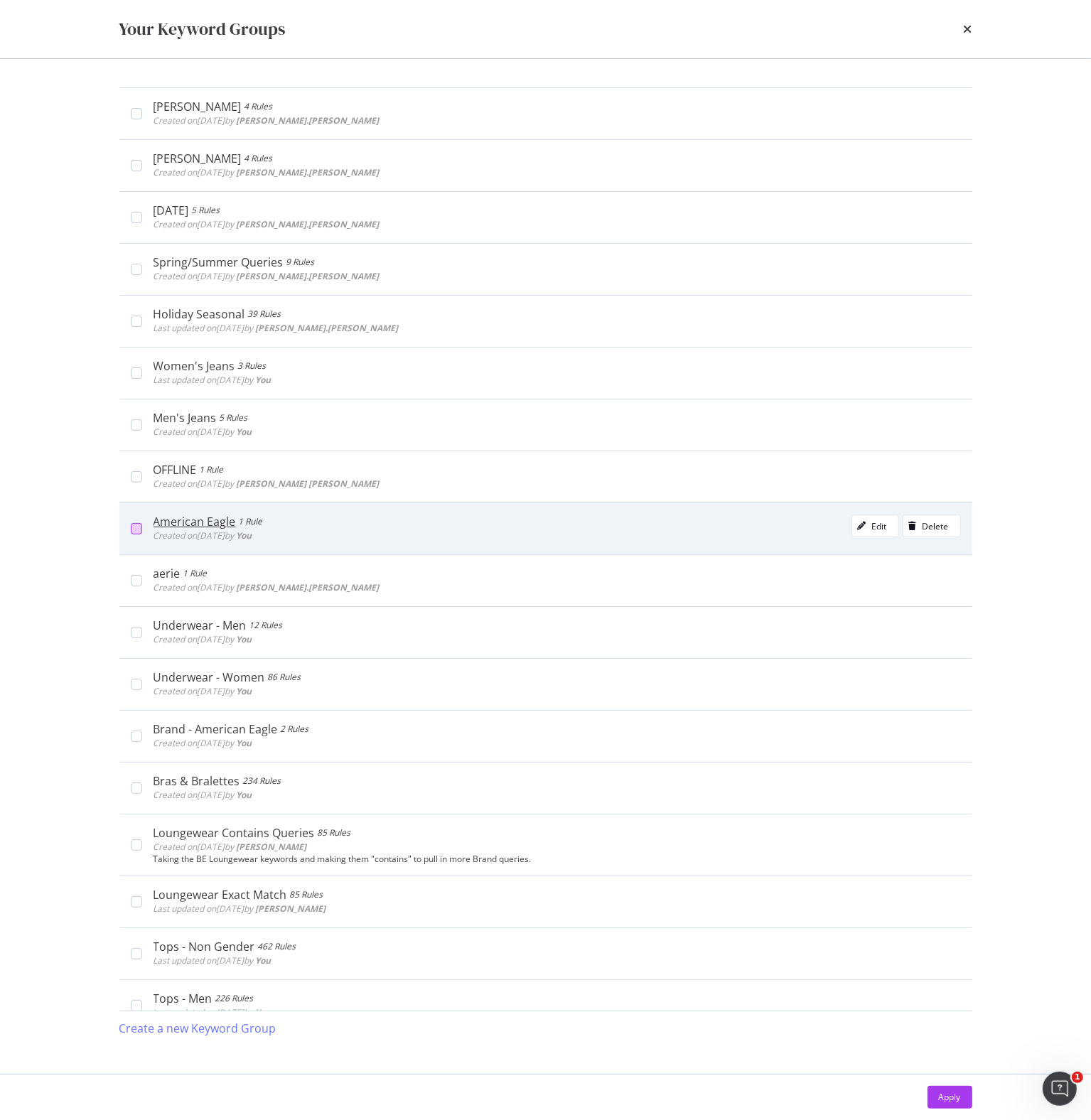
click at [134, 526] on div "modal" at bounding box center [136, 528] width 11 height 11
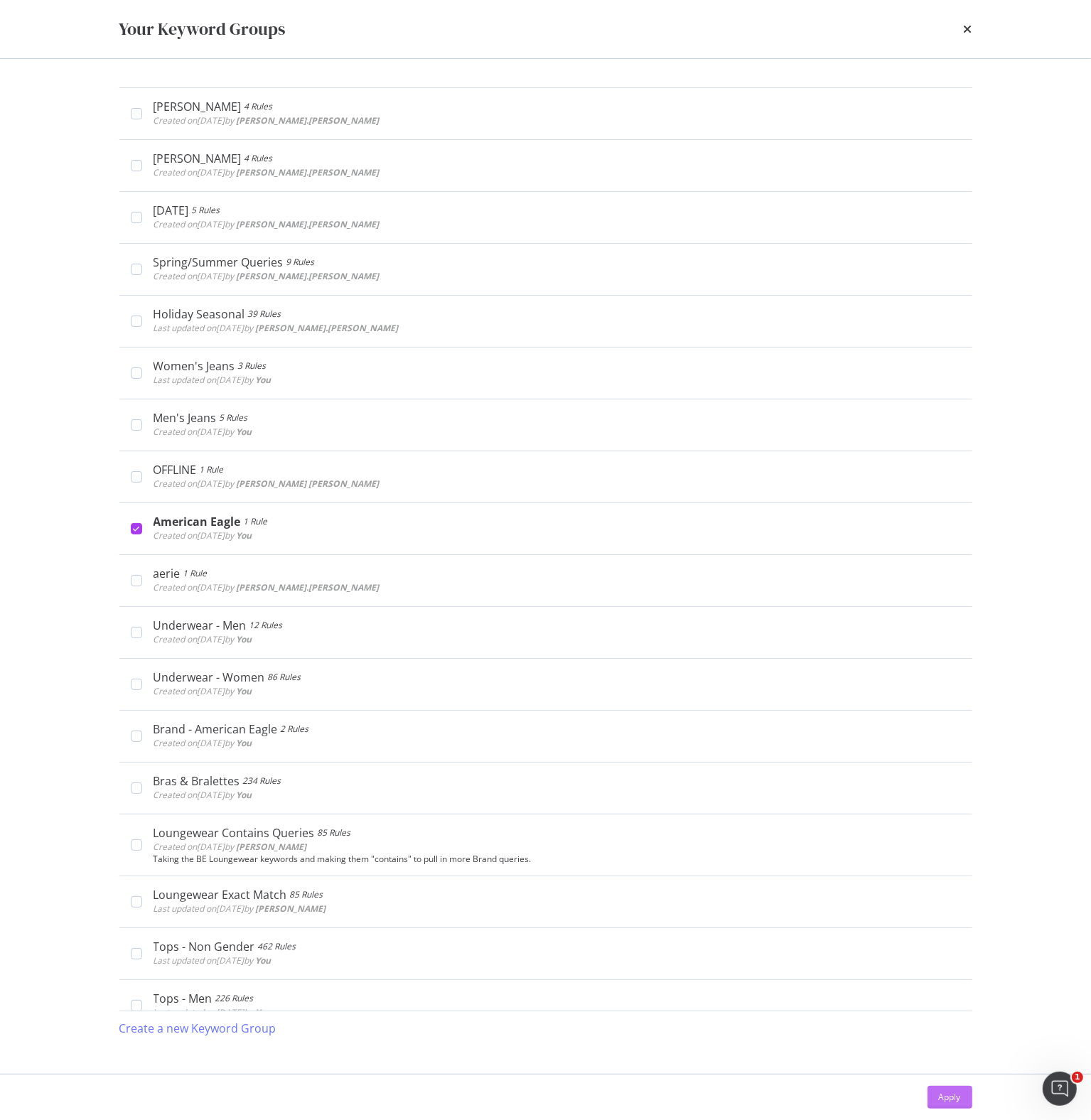
click at [945, 1102] on div "Apply" at bounding box center [949, 1096] width 22 height 12
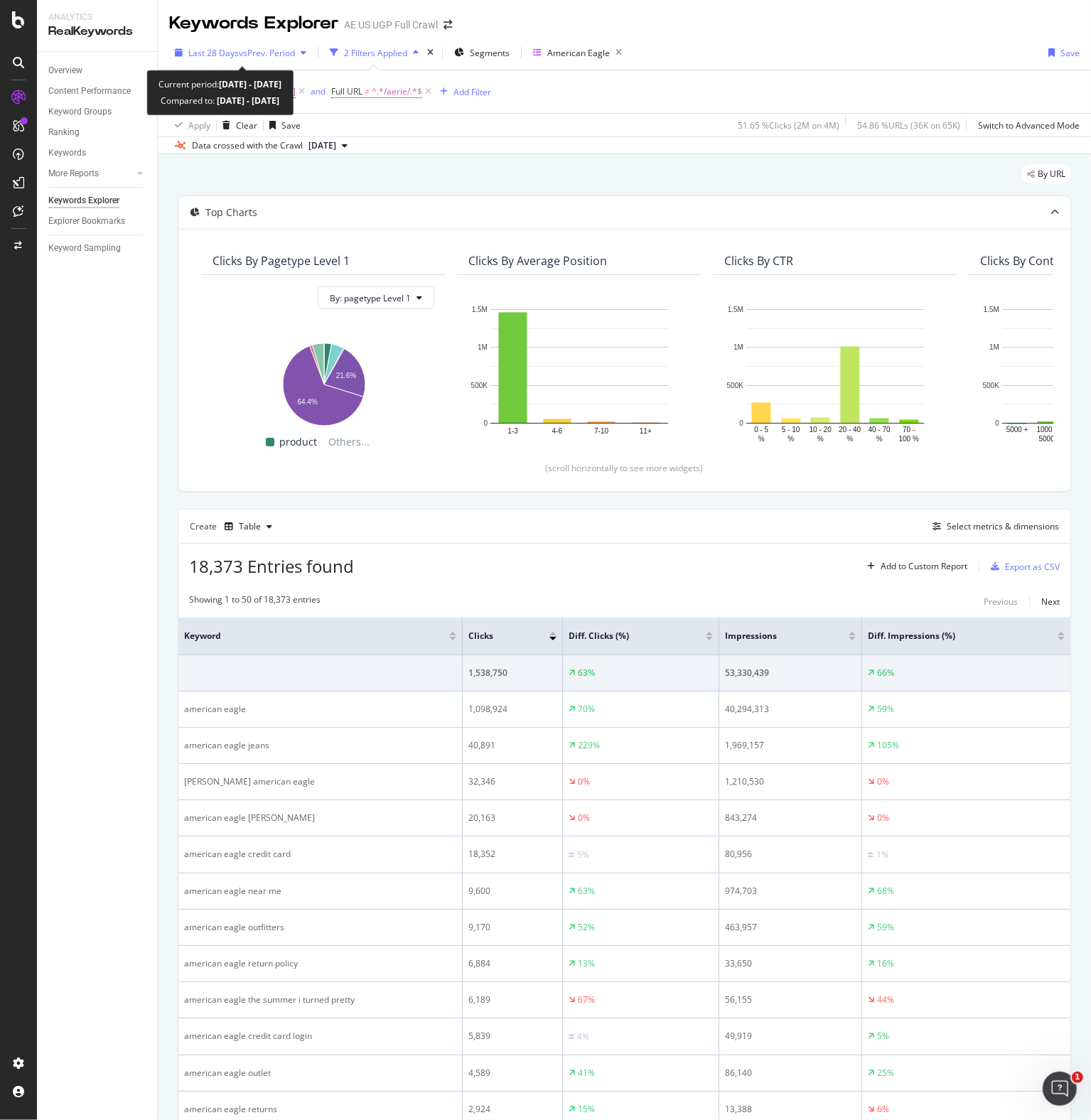
click at [293, 51] on span "vs Prev. Period" at bounding box center [266, 52] width 56 height 12
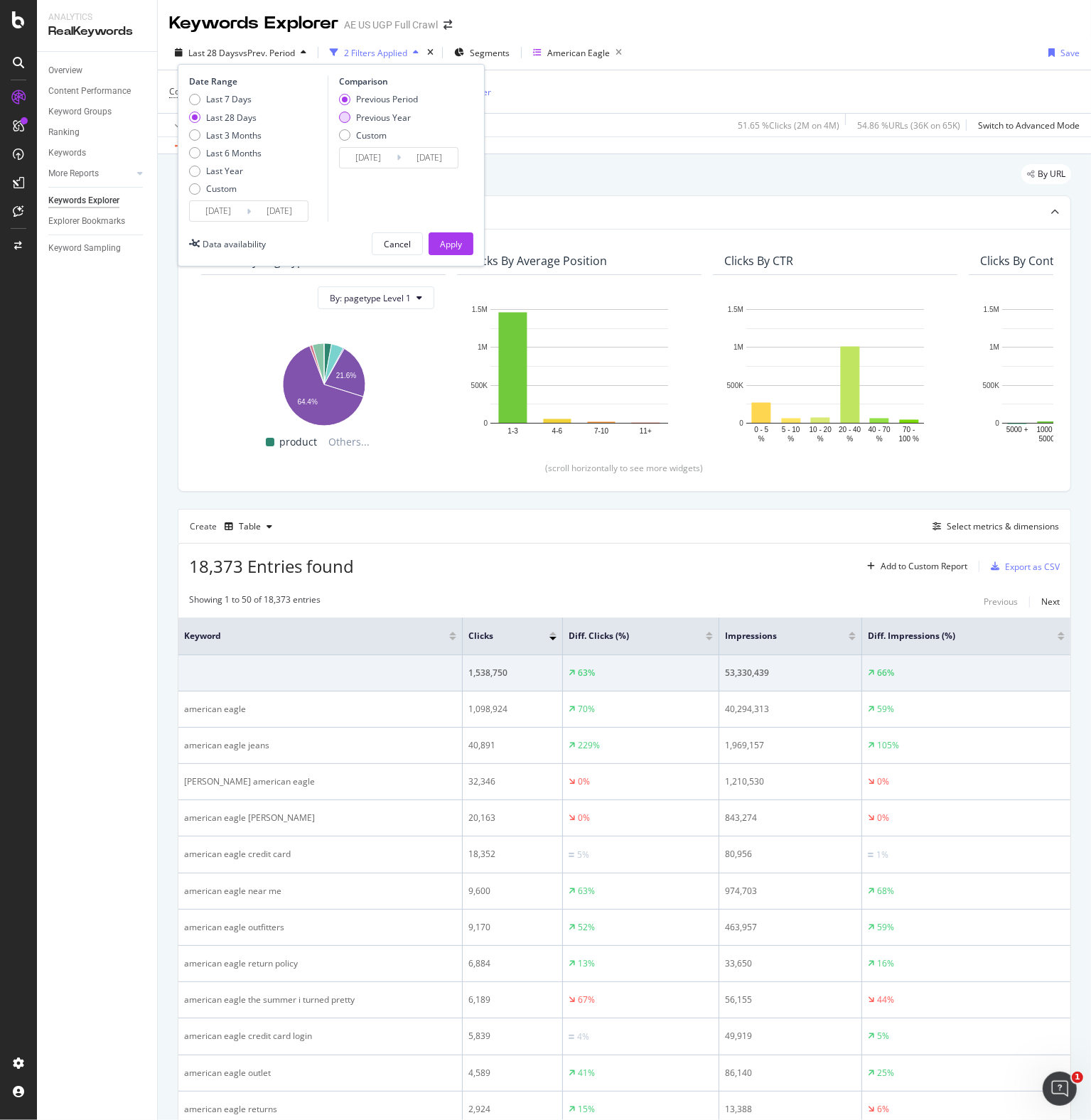
click at [371, 112] on div "Previous Year" at bounding box center [383, 117] width 55 height 12
type input "[DATE]"
click at [444, 249] on div "Apply" at bounding box center [451, 243] width 22 height 12
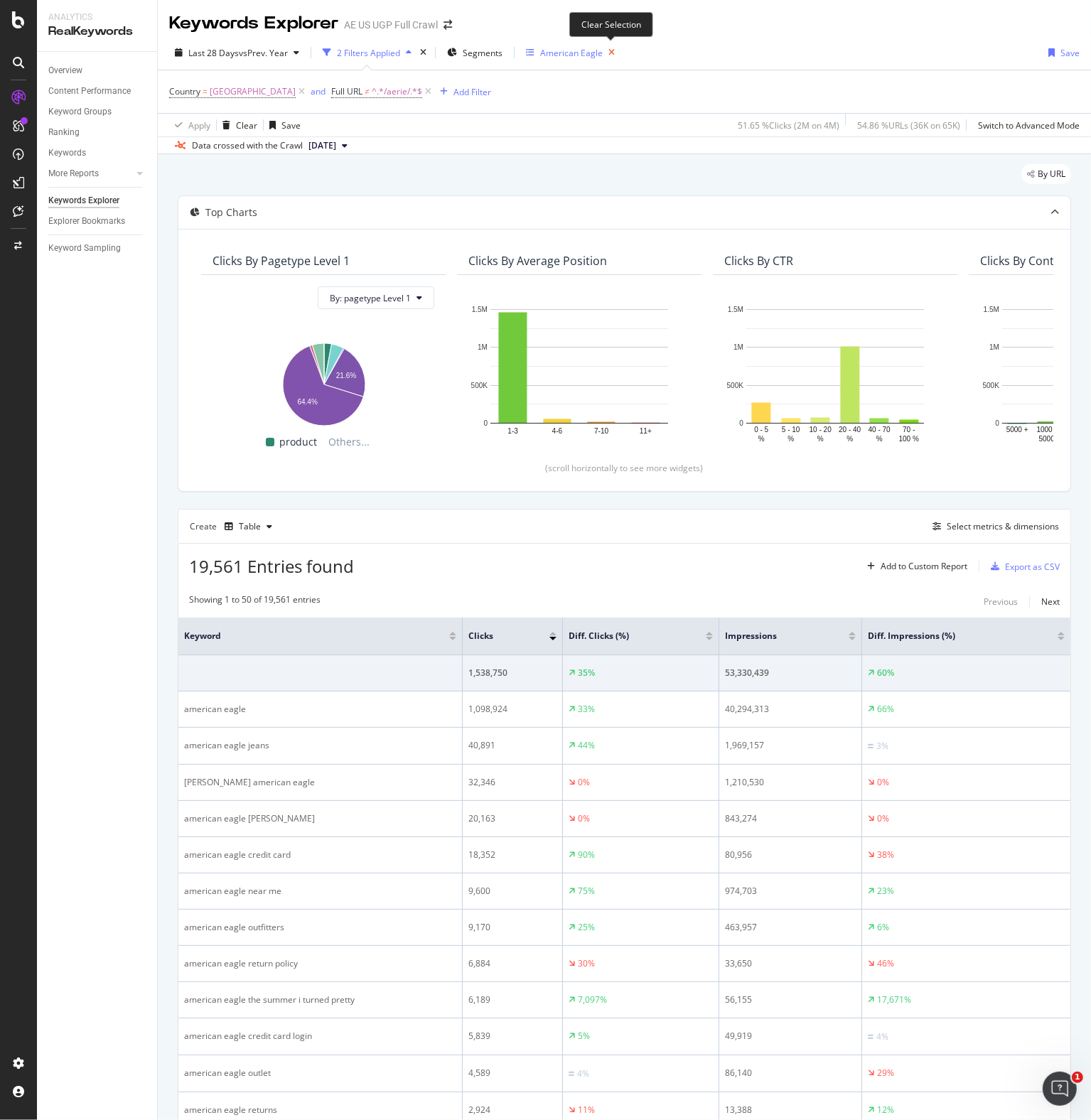
click at [610, 51] on icon "button" at bounding box center [611, 53] width 17 height 20
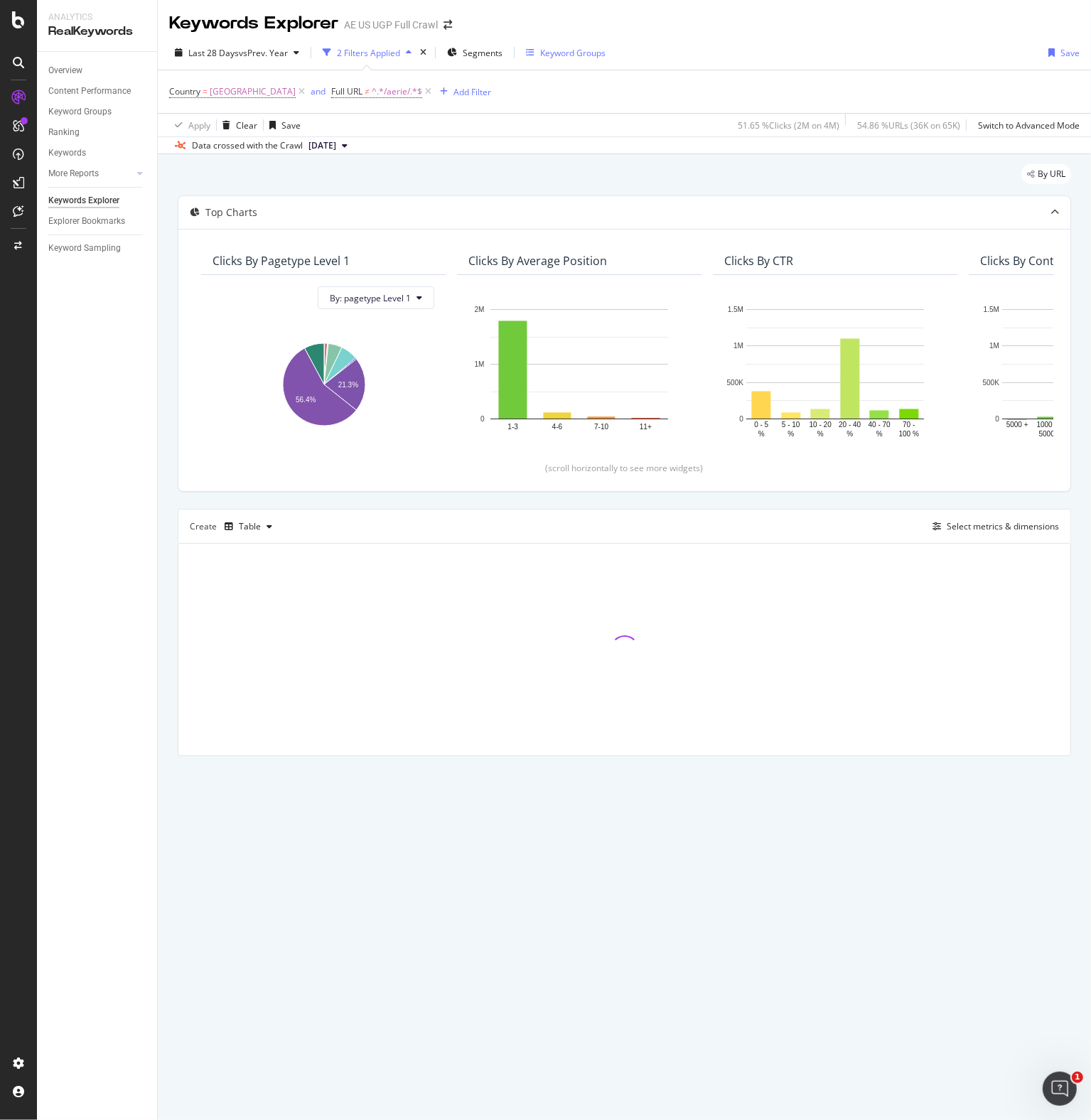
click at [560, 50] on div "Keyword Groups" at bounding box center [572, 52] width 65 height 12
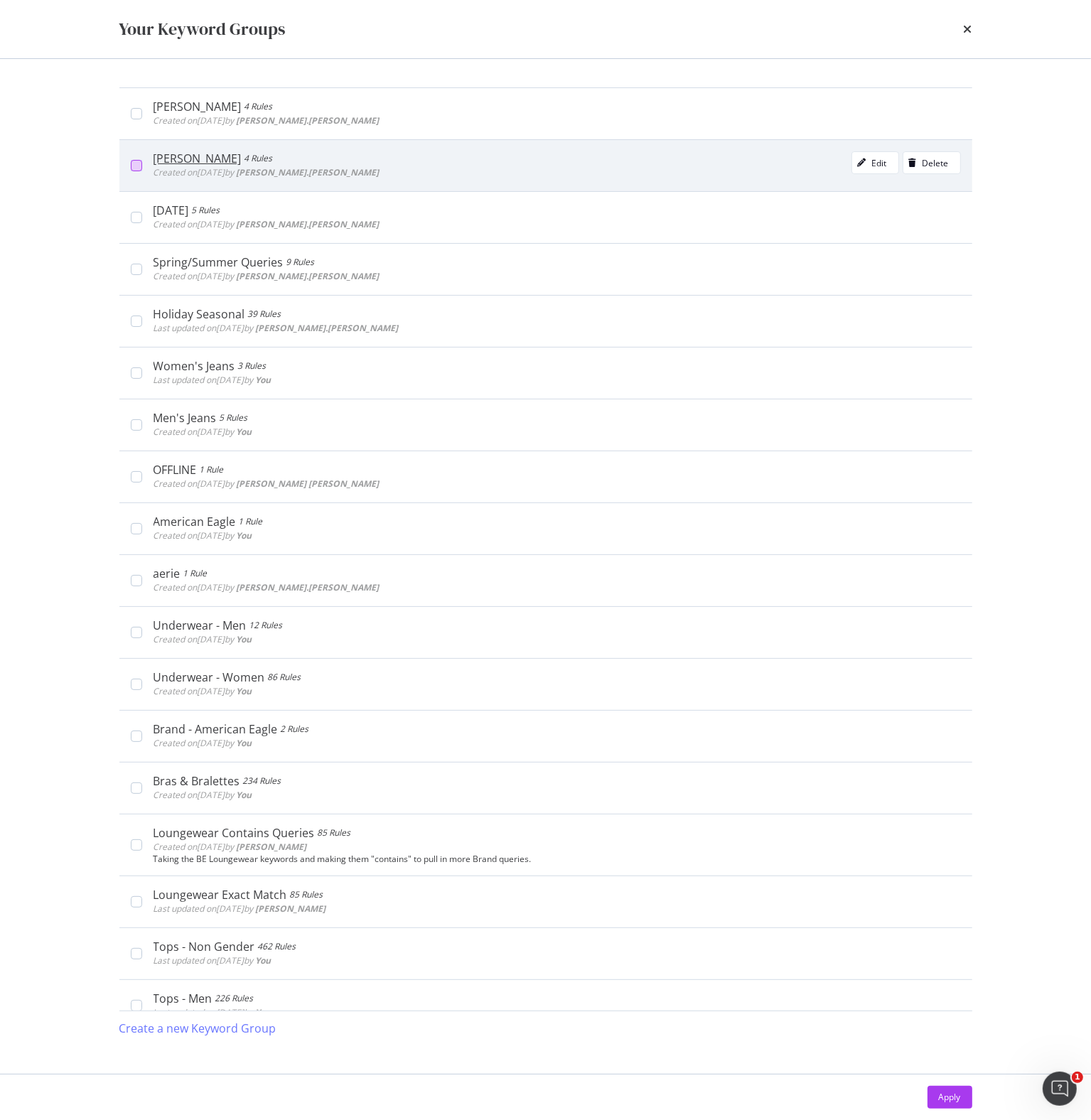
click at [135, 164] on div "modal" at bounding box center [136, 165] width 11 height 11
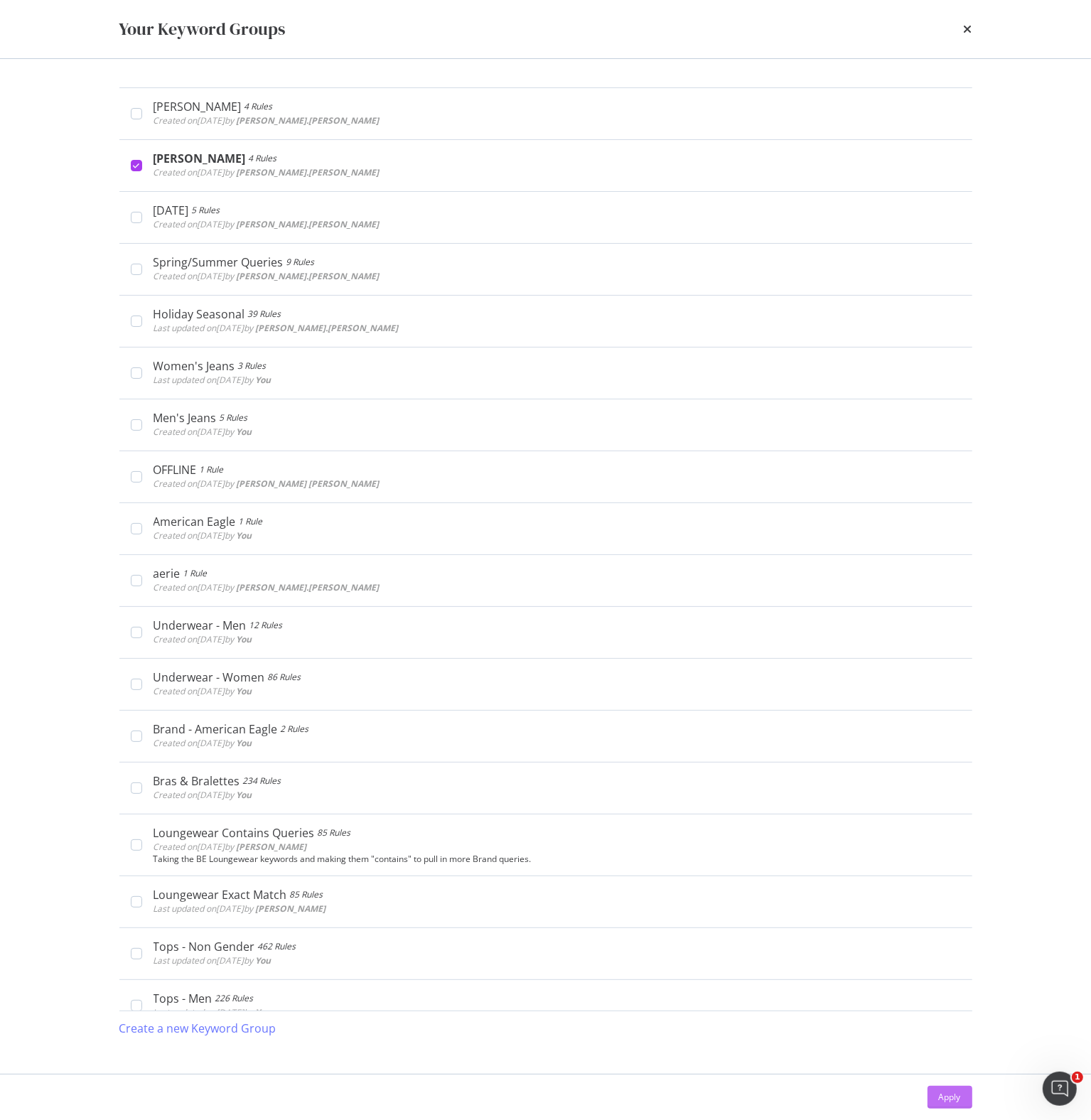
click at [935, 1091] on button "Apply" at bounding box center [949, 1096] width 45 height 23
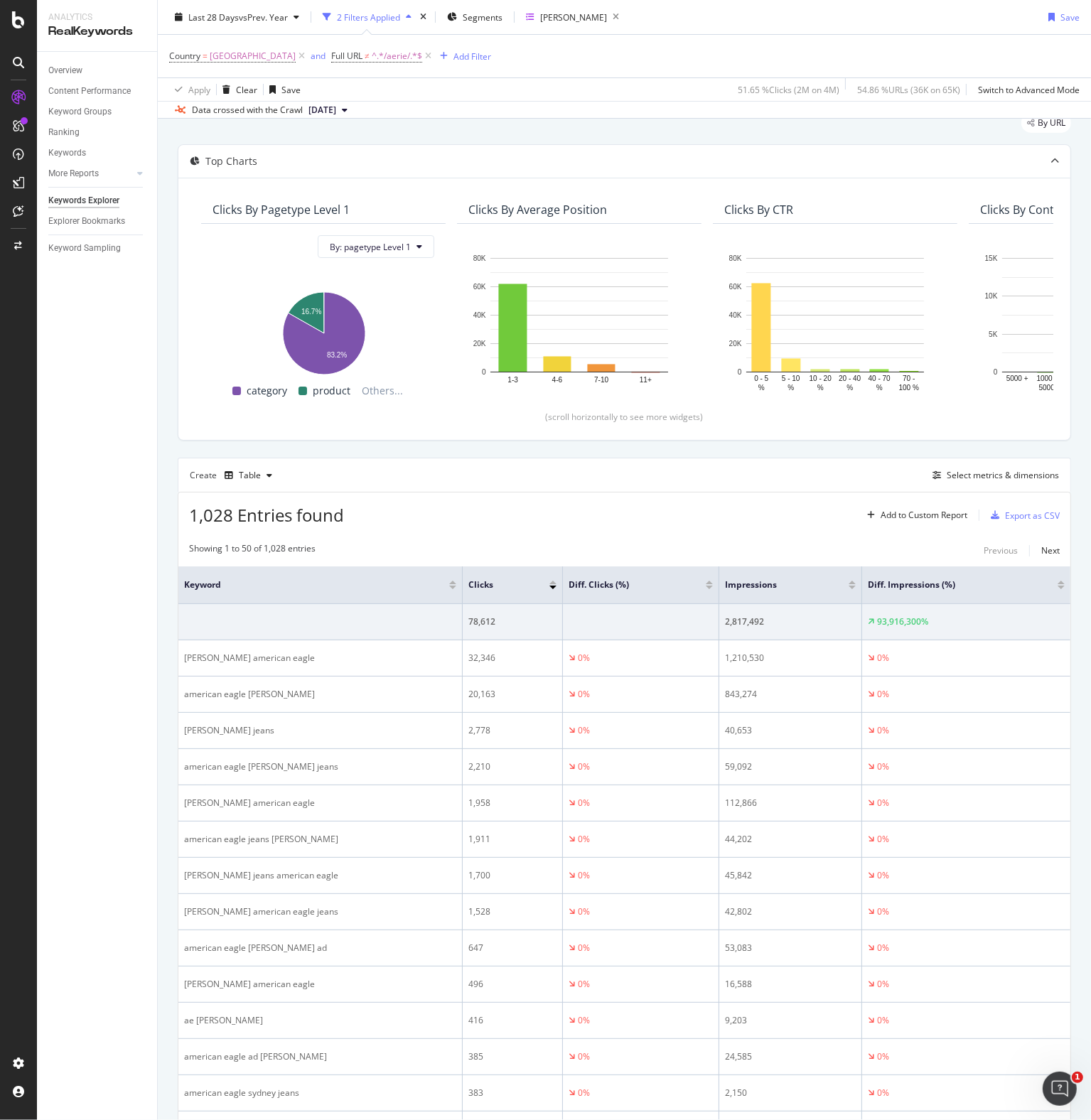
scroll to position [71, 0]
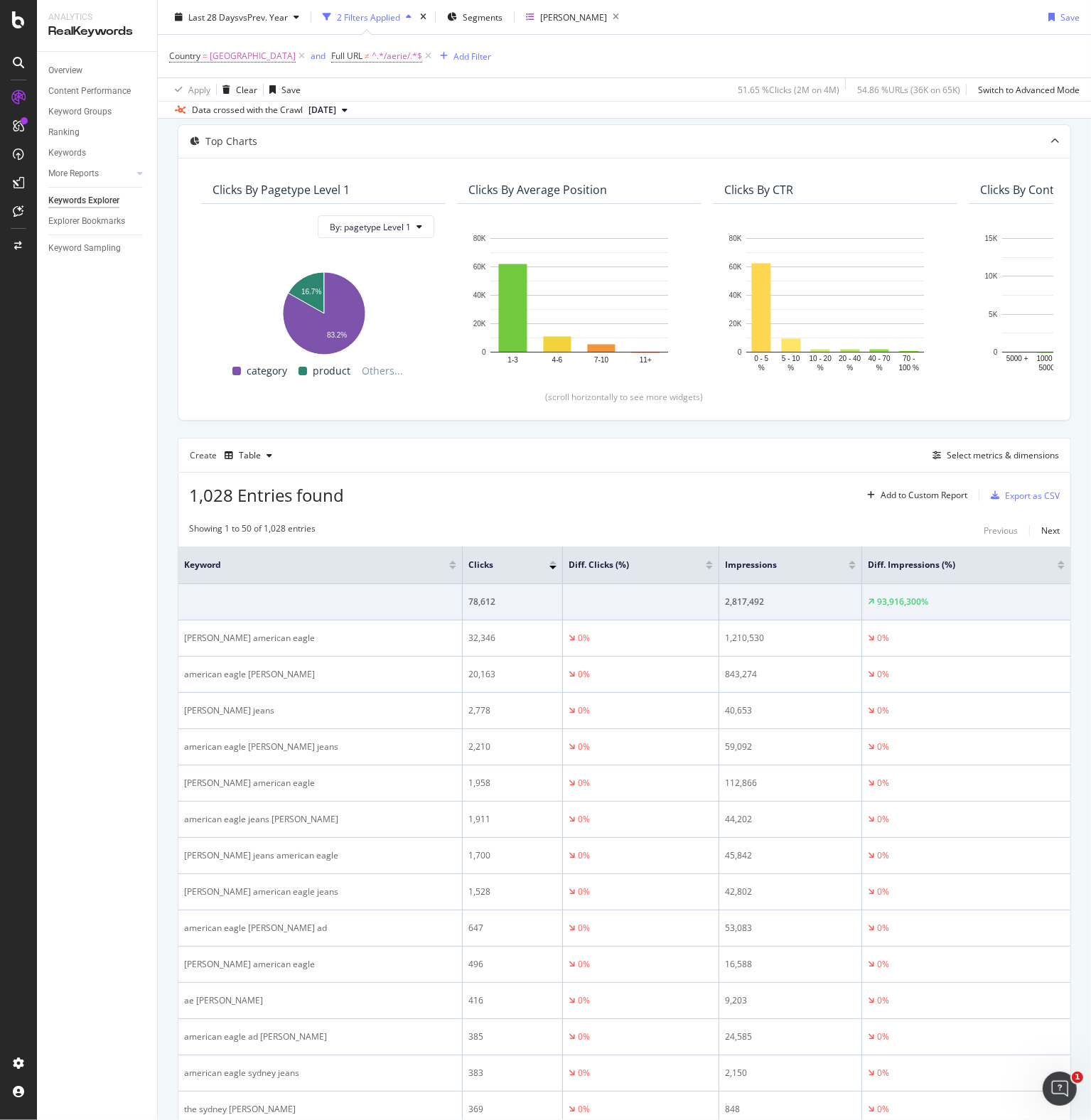
click at [80, 530] on div "Overview Content Performance Keyword Groups Ranking Keywords More Reports Count…" at bounding box center [96, 586] width 120 height 1068
